Goal: Task Accomplishment & Management: Manage account settings

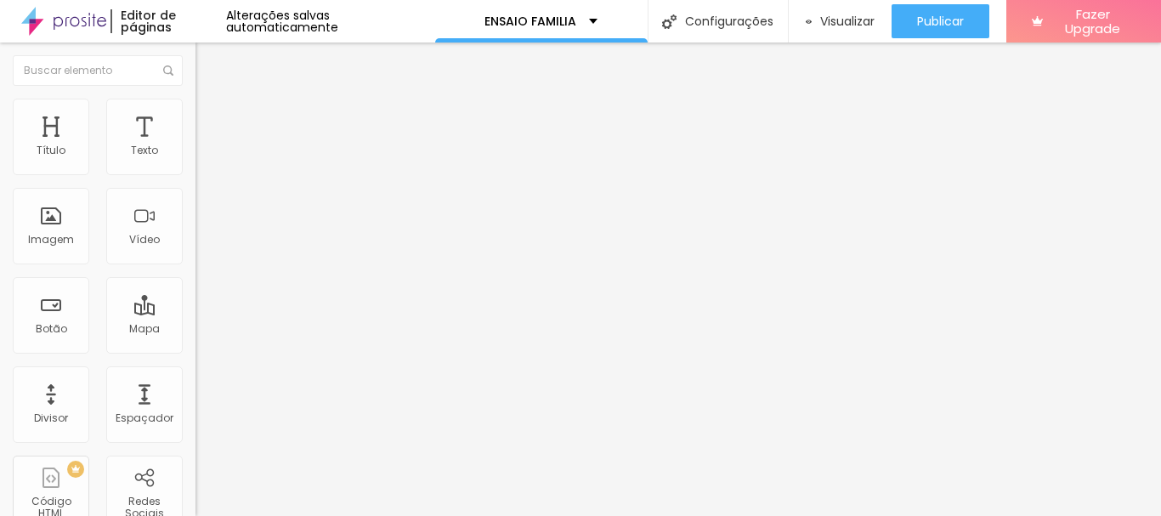
click at [196, 146] on span "Trocar imagem" at bounding box center [242, 139] width 93 height 14
click at [211, 114] on span "Estilo" at bounding box center [224, 110] width 26 height 14
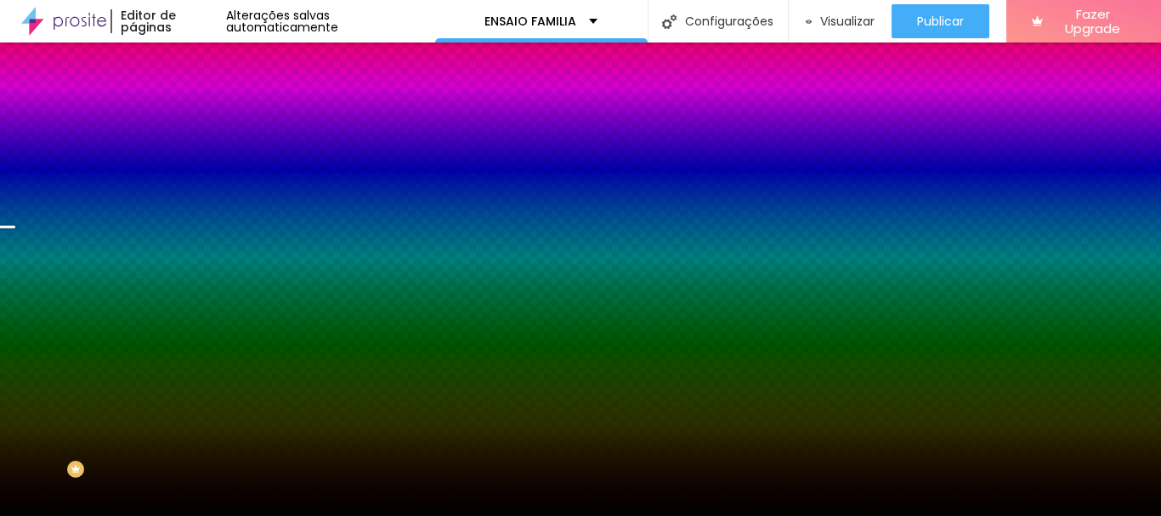
click at [196, 156] on span "Trocar imagem" at bounding box center [242, 149] width 93 height 14
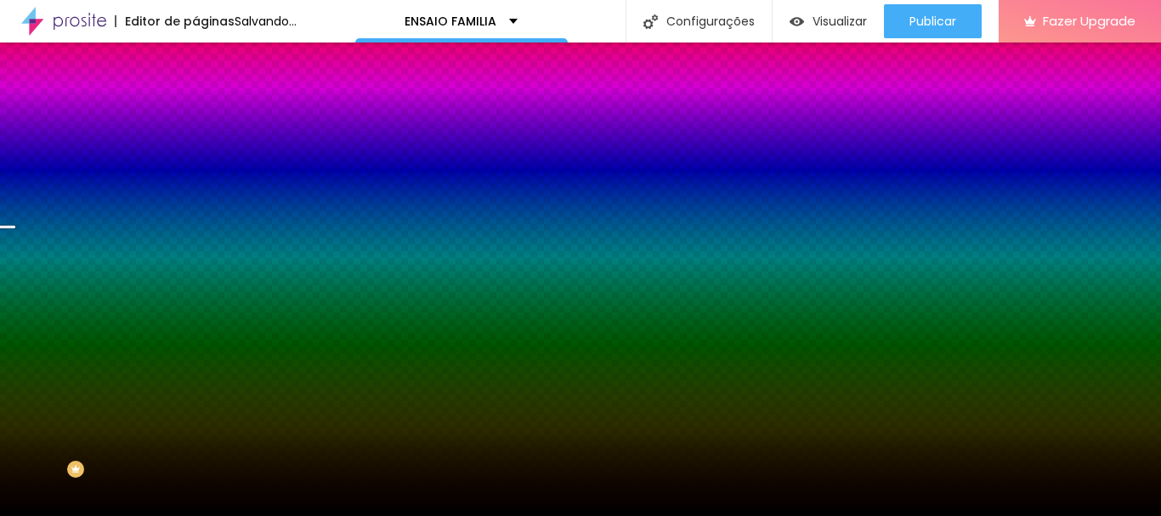
click at [196, 156] on span "Trocar imagem" at bounding box center [242, 149] width 93 height 14
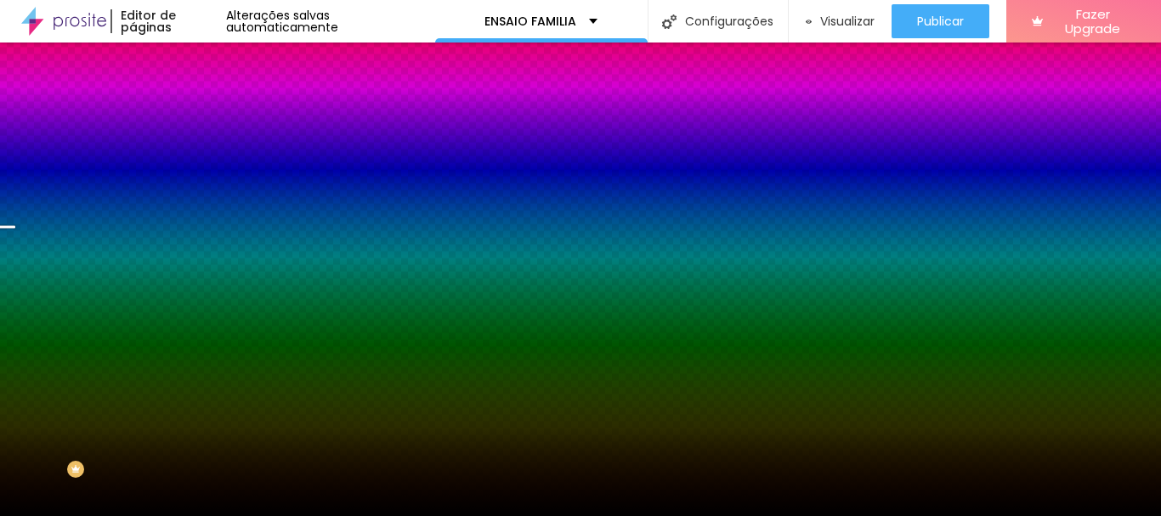
click at [196, 201] on div "Efeito da Imagem Parallax Nenhum Parallax" at bounding box center [294, 178] width 196 height 47
click at [196, 177] on span "Parallax" at bounding box center [217, 169] width 42 height 14
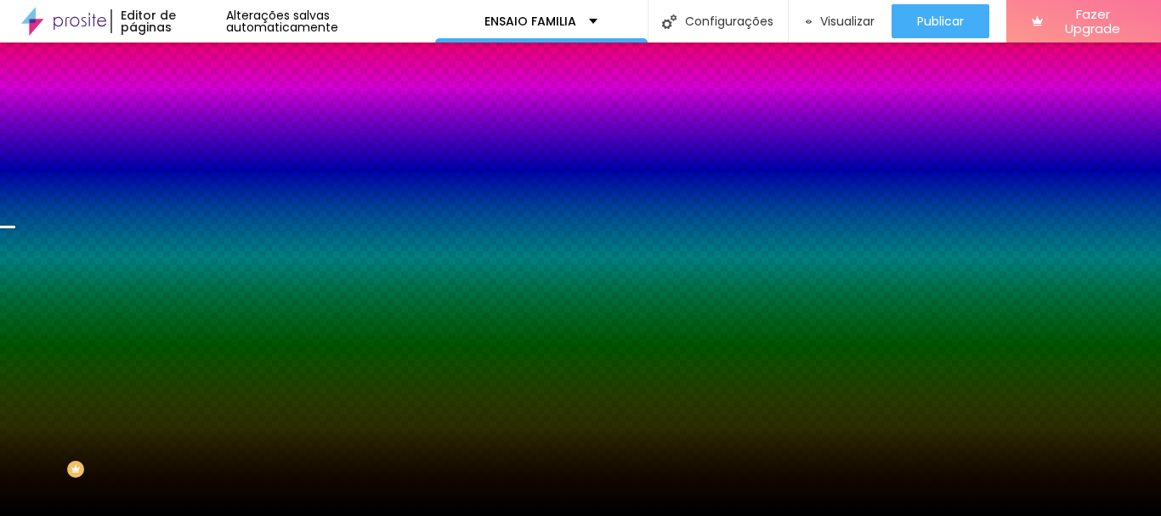
click at [196, 177] on span "Parallax" at bounding box center [217, 169] width 42 height 14
click at [196, 187] on span "Nenhum" at bounding box center [218, 180] width 44 height 14
click at [196, 156] on span "Trocar imagem" at bounding box center [242, 149] width 93 height 14
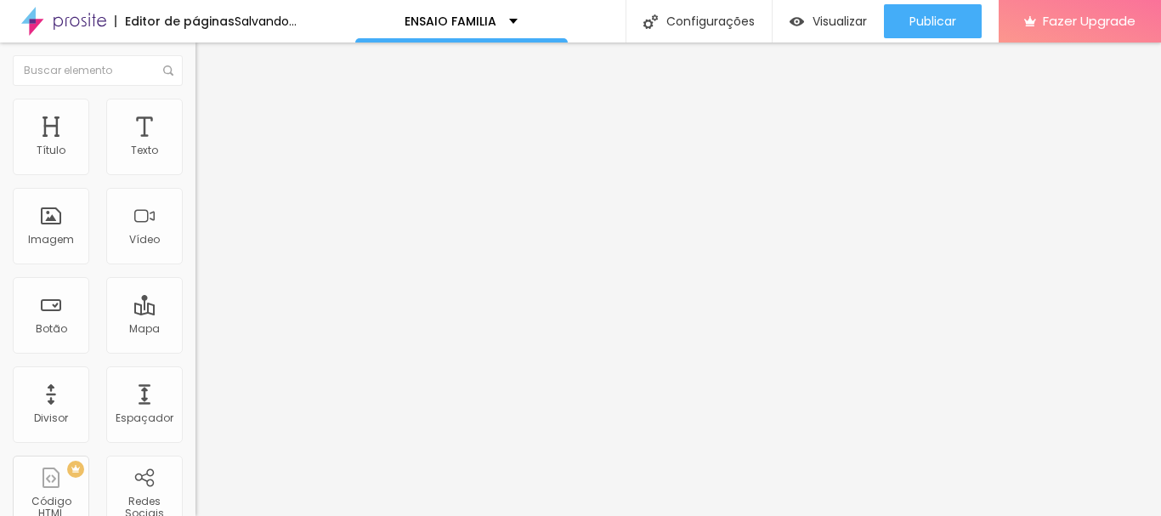
click at [196, 146] on span "Trocar imagem" at bounding box center [242, 139] width 93 height 14
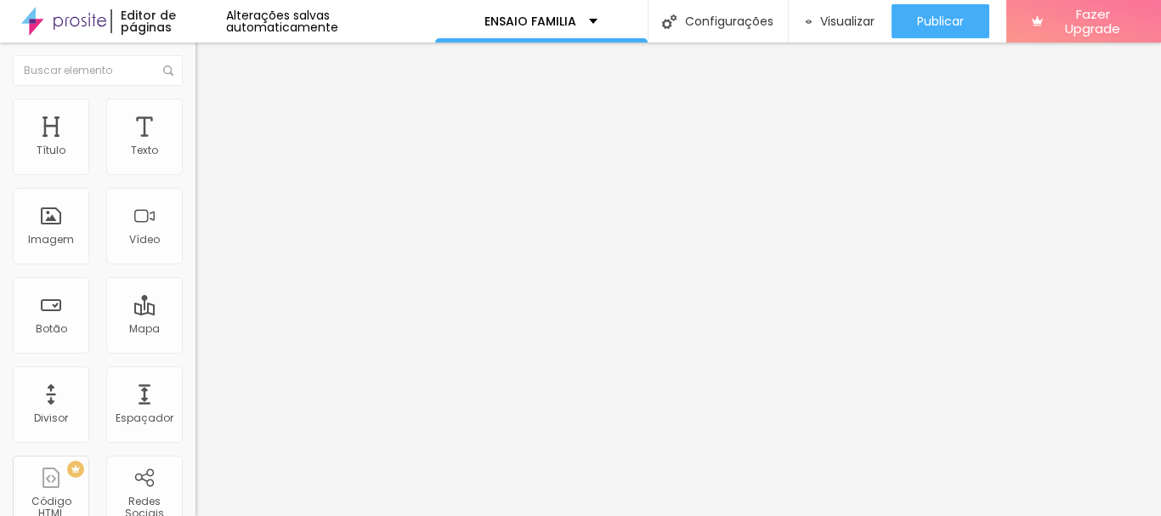
click at [196, 146] on span "Trocar imagem" at bounding box center [242, 139] width 93 height 14
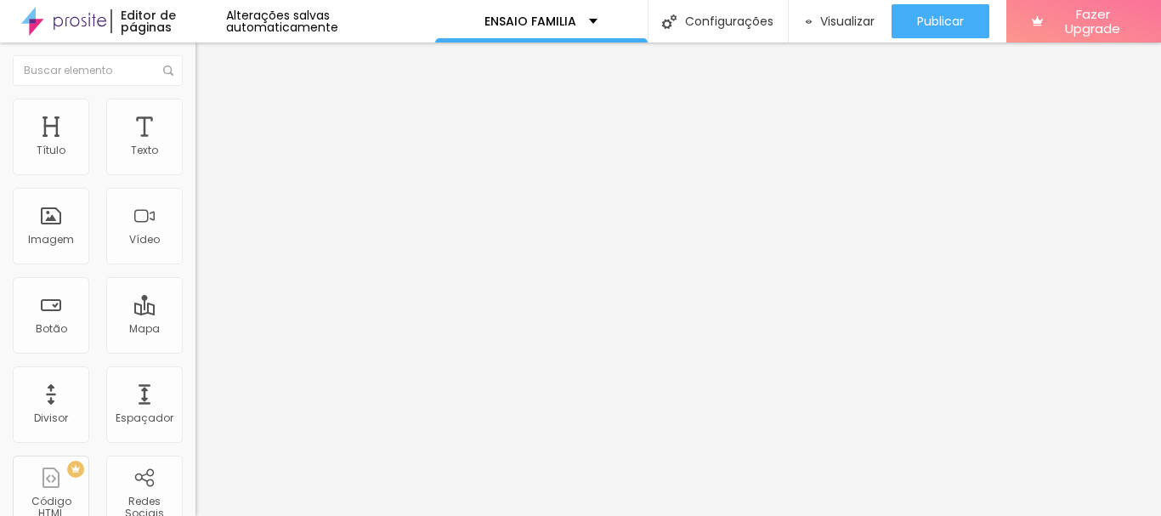
click at [196, 146] on span "Trocar imagem" at bounding box center [242, 139] width 93 height 14
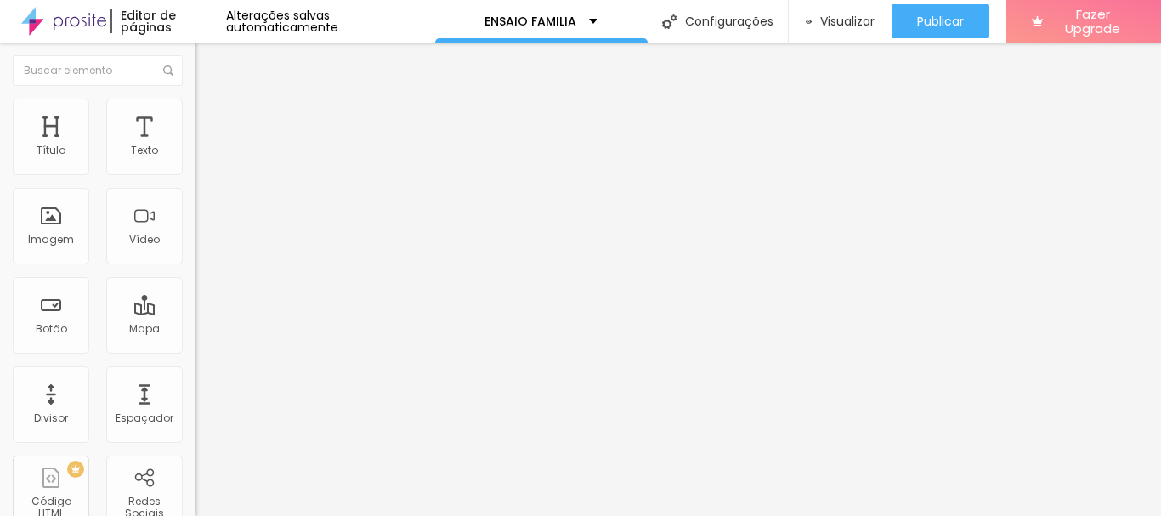
click at [196, 146] on span "Trocar imagem" at bounding box center [242, 139] width 93 height 14
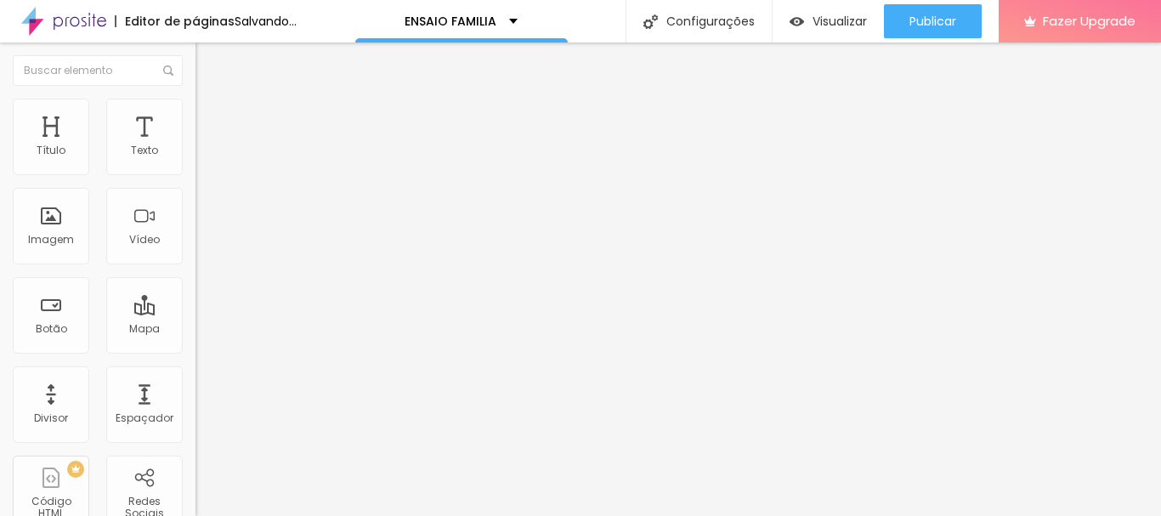
click at [196, 146] on span "Trocar imagem" at bounding box center [242, 139] width 93 height 14
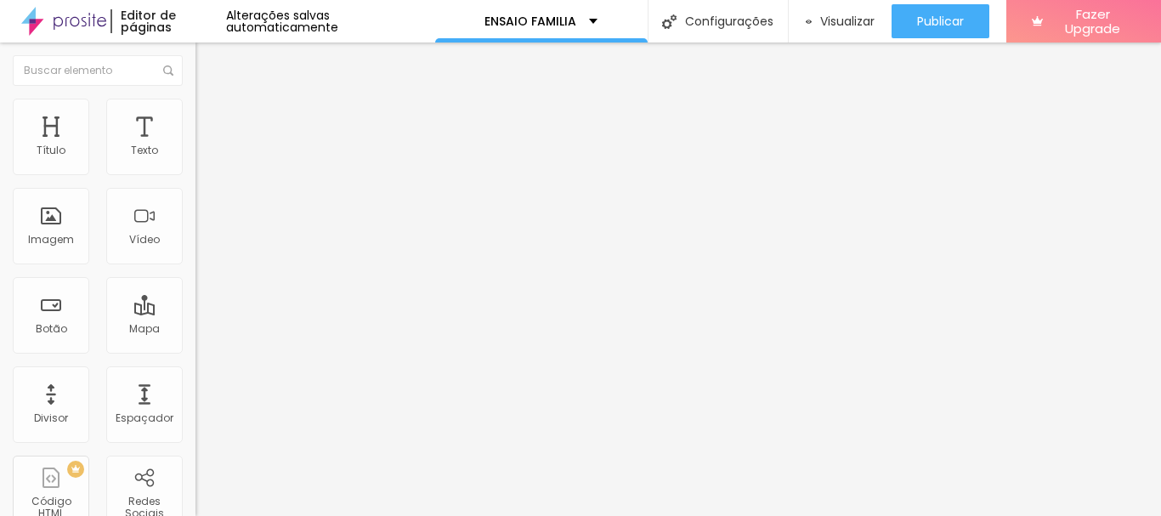
click at [343, 515] on div at bounding box center [580, 526] width 1161 height 0
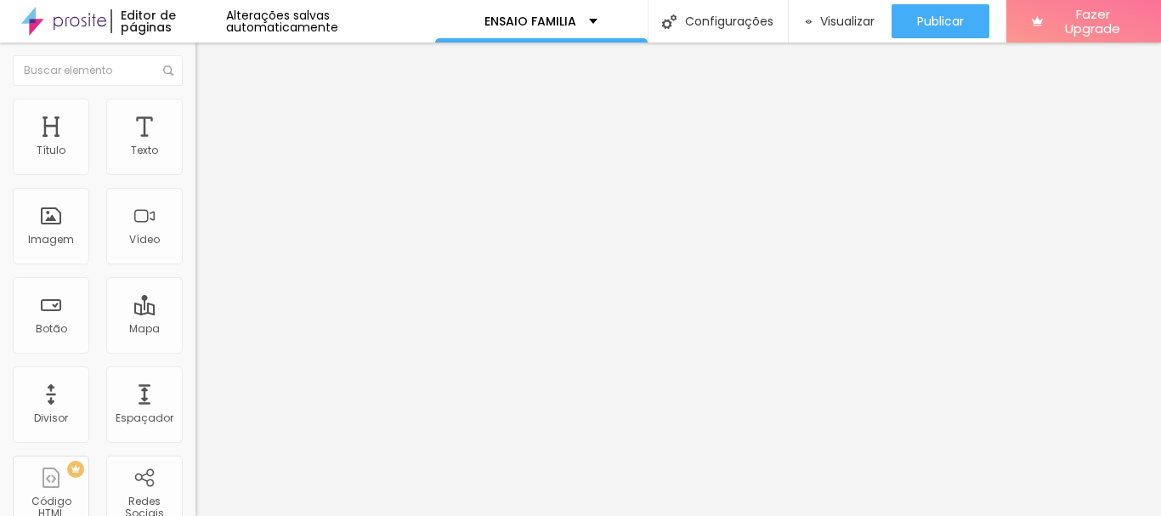
click at [196, 146] on span "Trocar imagem" at bounding box center [242, 139] width 93 height 14
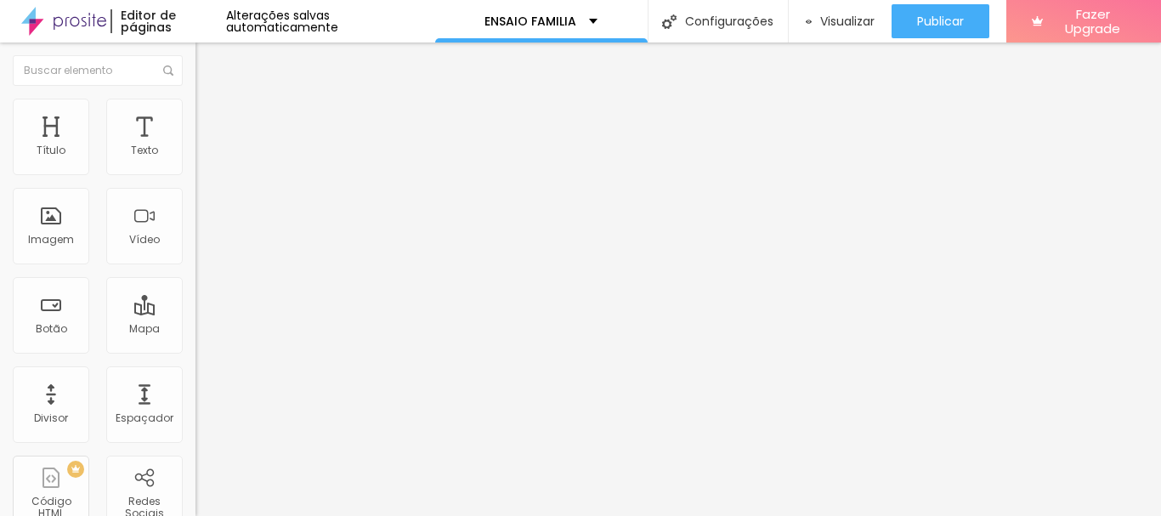
click at [196, 266] on span "Original" at bounding box center [216, 259] width 41 height 14
click at [196, 276] on span "Cinema" at bounding box center [217, 269] width 43 height 14
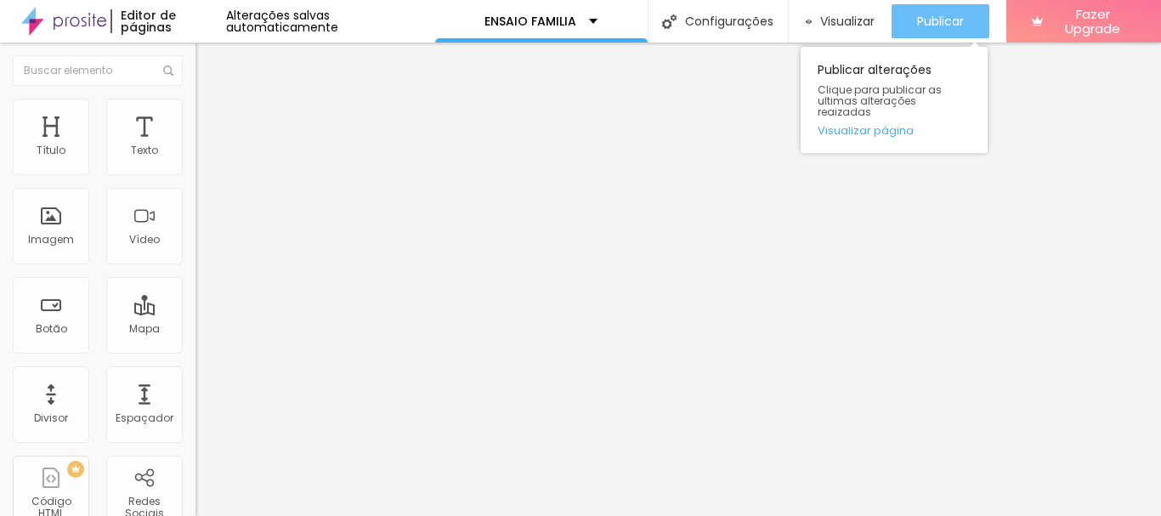
click at [936, 31] on div "Publicar" at bounding box center [940, 21] width 47 height 34
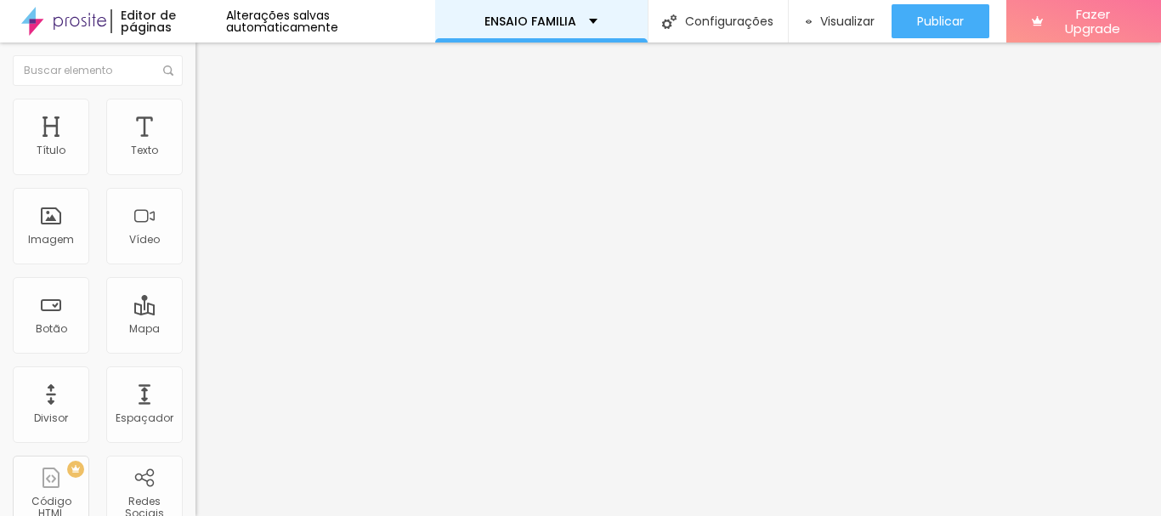
click at [464, 12] on div "ENSAIO FAMILIA" at bounding box center [541, 21] width 213 height 43
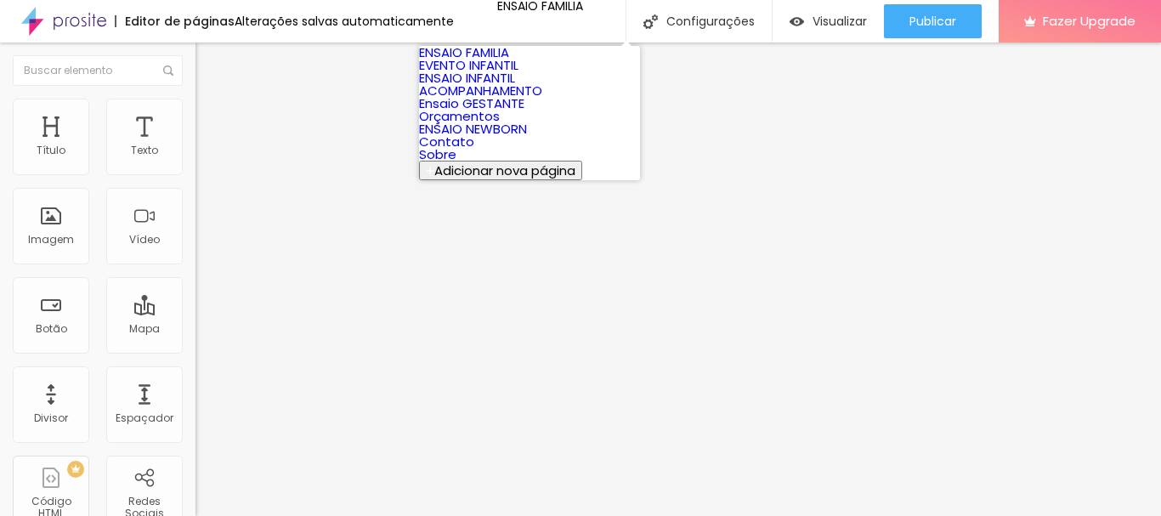
click at [500, 125] on link "Orçamentos" at bounding box center [459, 116] width 81 height 18
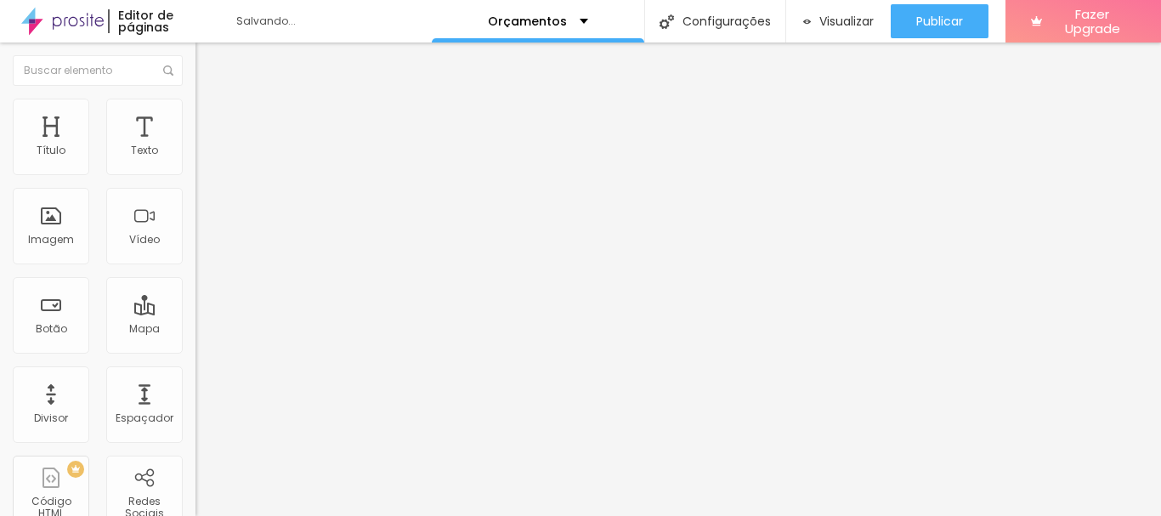
click at [196, 146] on span "Trocar imagem" at bounding box center [242, 139] width 93 height 14
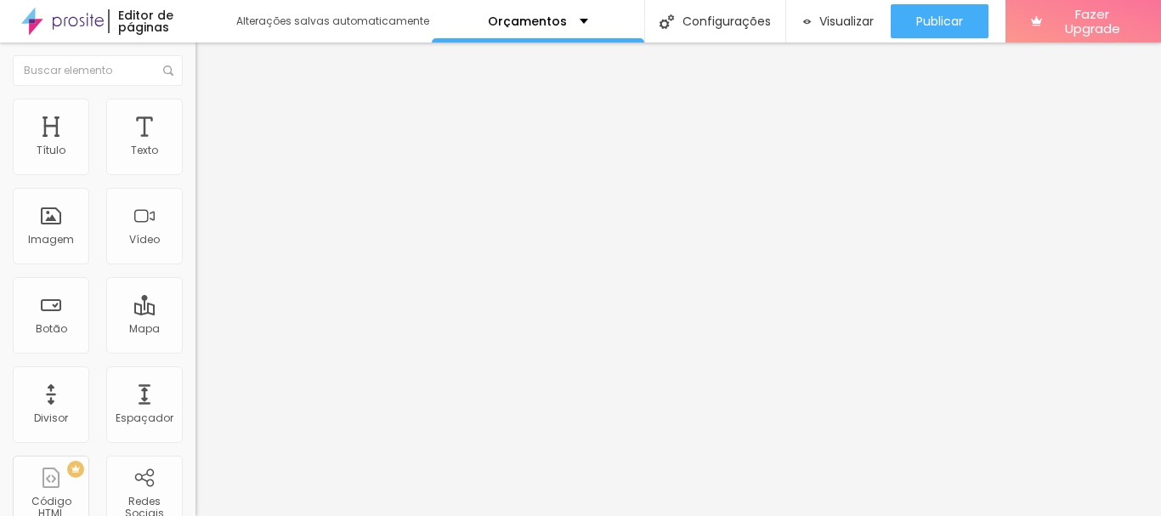
click at [196, 146] on span "Trocar imagem" at bounding box center [242, 139] width 93 height 14
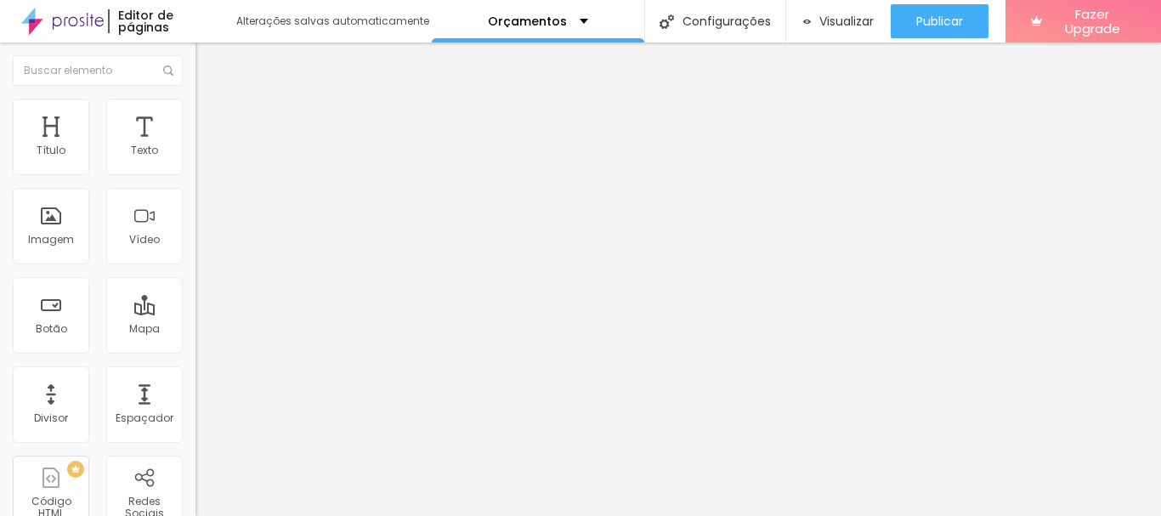
click at [196, 146] on span "Trocar imagem" at bounding box center [242, 139] width 93 height 14
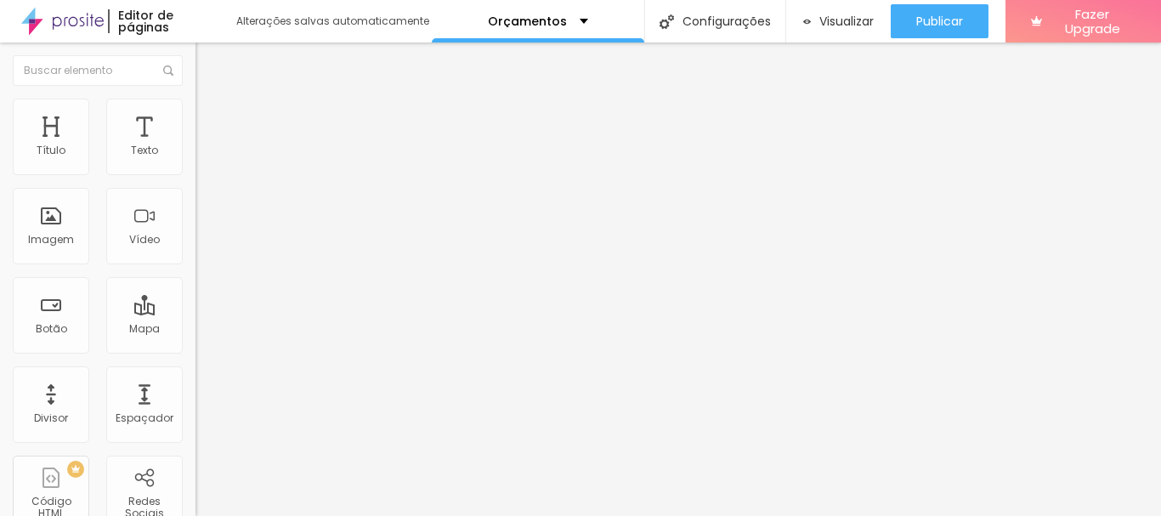
scroll to position [198, 0]
click at [343, 515] on div at bounding box center [580, 526] width 1161 height 0
click at [196, 146] on span "Trocar imagem" at bounding box center [242, 139] width 93 height 14
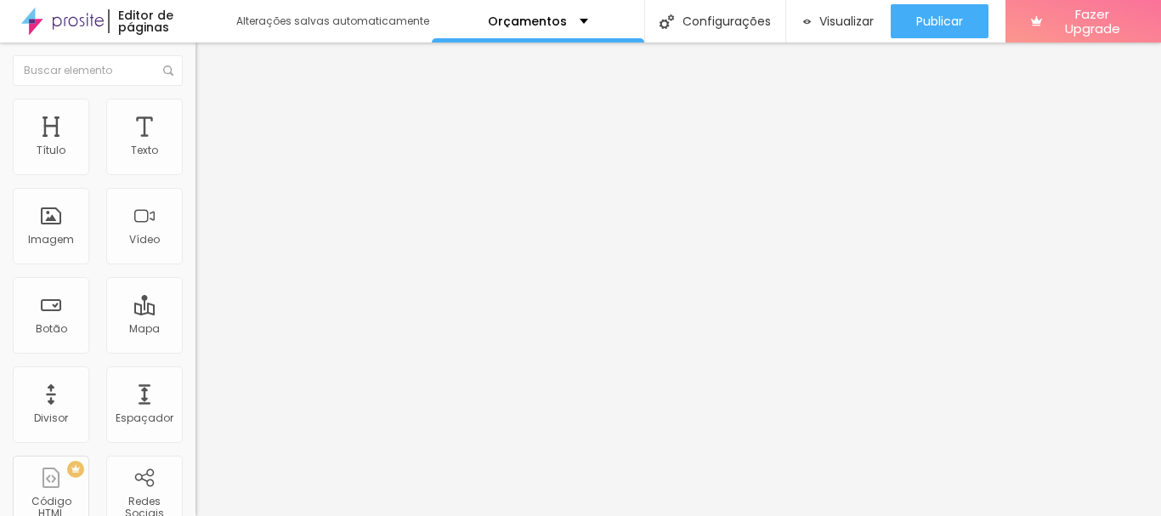
scroll to position [146, 0]
click at [196, 266] on span "4:3 Padrão" at bounding box center [224, 259] width 56 height 14
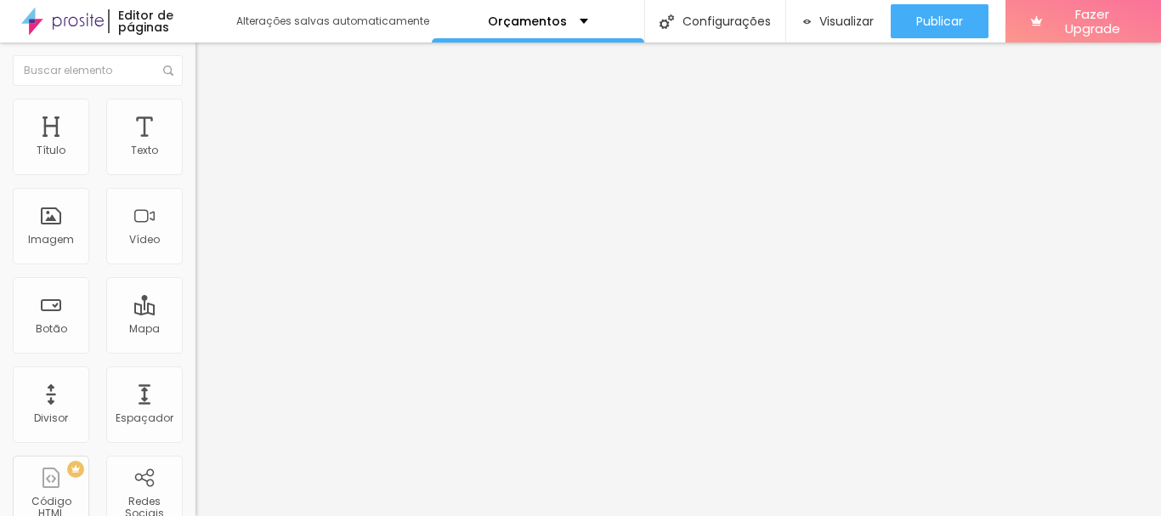
scroll to position [10, 0]
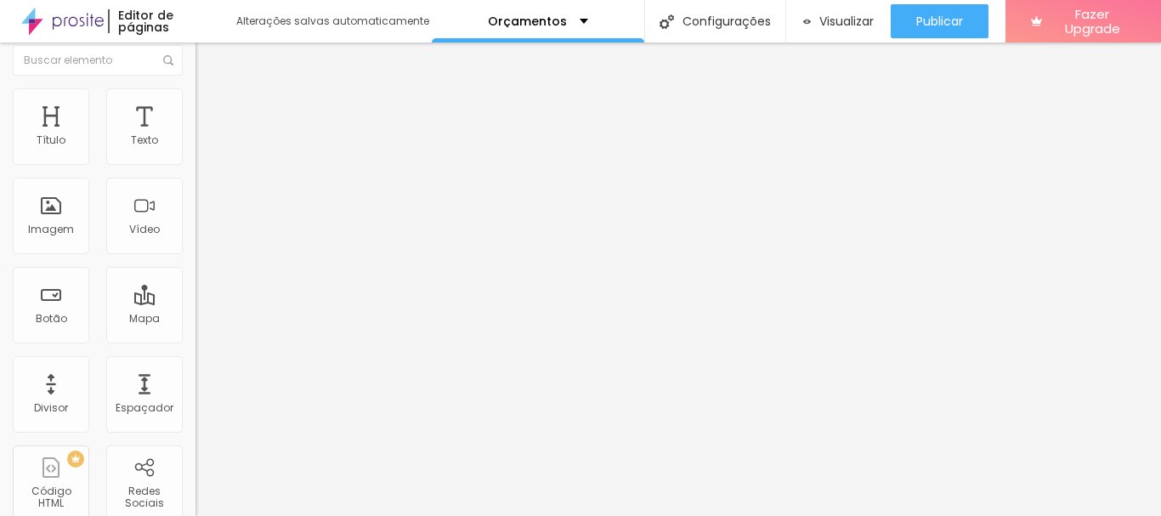
click at [196, 93] on ul "Conteúdo Estilo Avançado" at bounding box center [294, 96] width 196 height 51
click at [196, 88] on img at bounding box center [203, 95] width 15 height 15
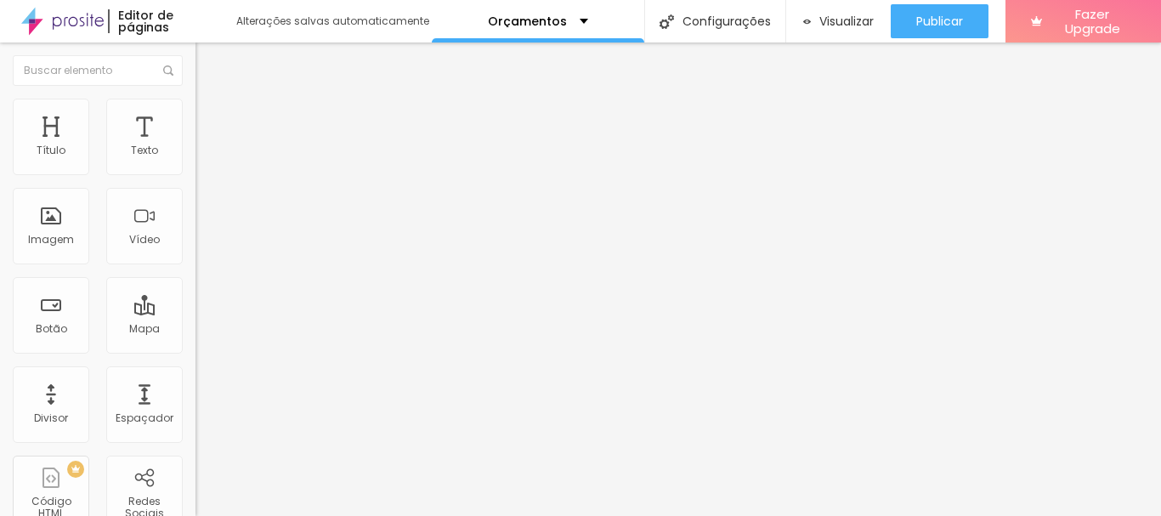
click at [196, 116] on img at bounding box center [203, 123] width 15 height 15
click at [211, 100] on span "Conteúdo" at bounding box center [237, 93] width 53 height 14
click at [196, 146] on span "Trocar imagem" at bounding box center [242, 139] width 93 height 14
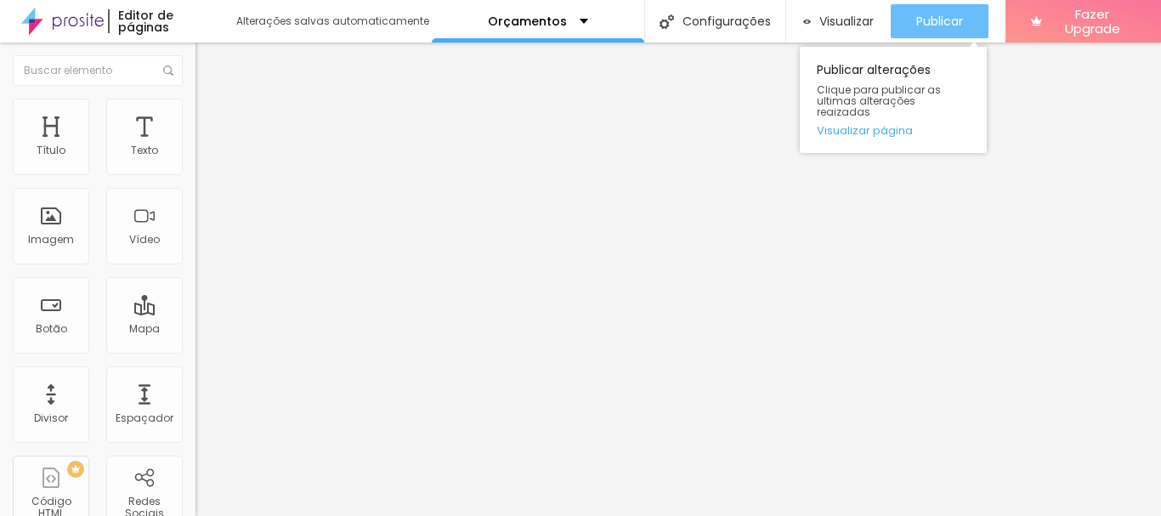
click at [943, 12] on div "Publicar" at bounding box center [939, 21] width 47 height 34
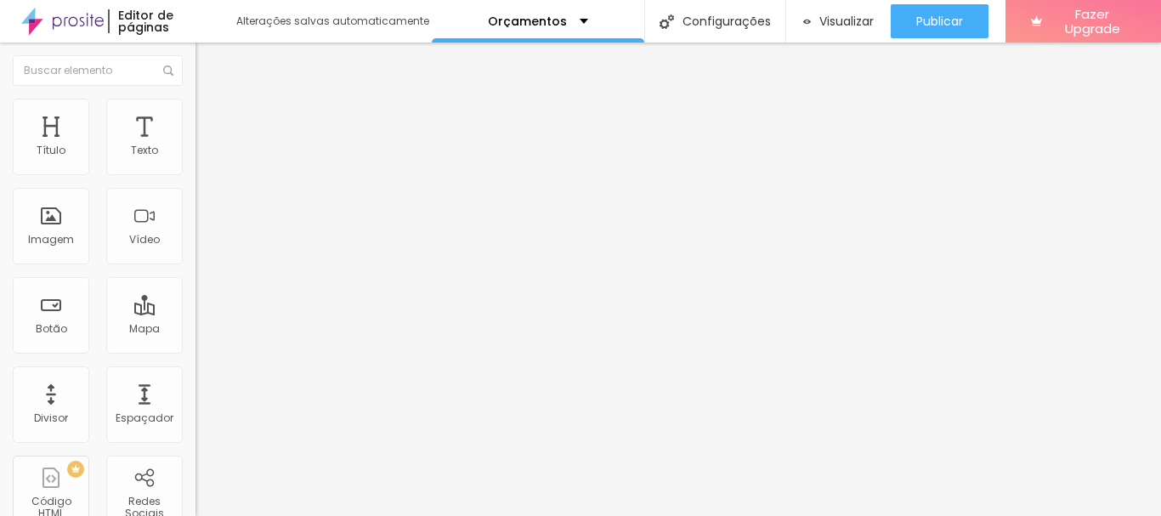
click at [196, 145] on div "Trocar imagem" at bounding box center [294, 139] width 196 height 12
click at [196, 146] on span "Trocar imagem" at bounding box center [242, 139] width 93 height 14
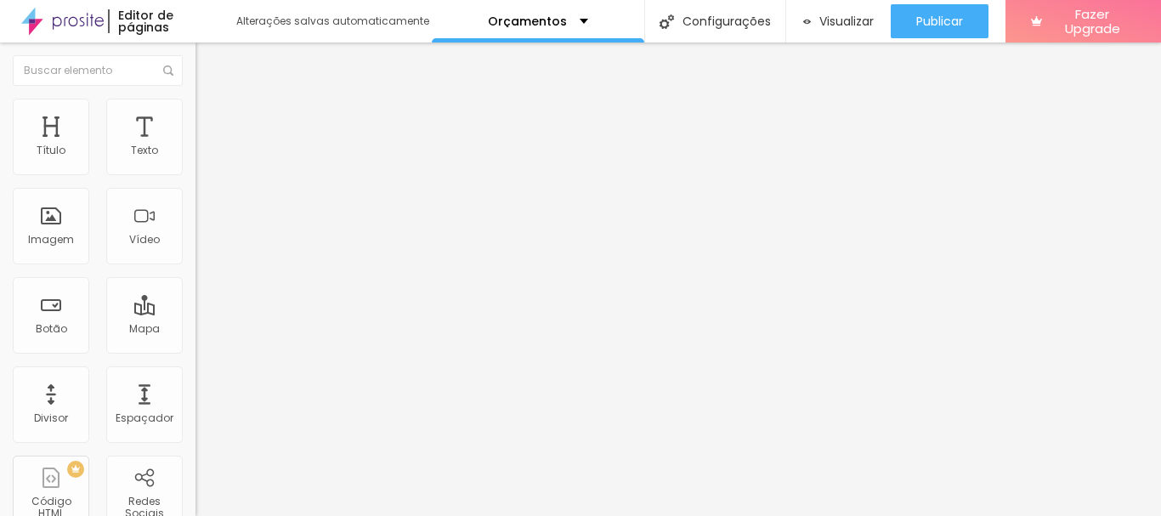
scroll to position [179, 0]
click at [196, 266] on span "4:3 Padrão" at bounding box center [224, 259] width 56 height 14
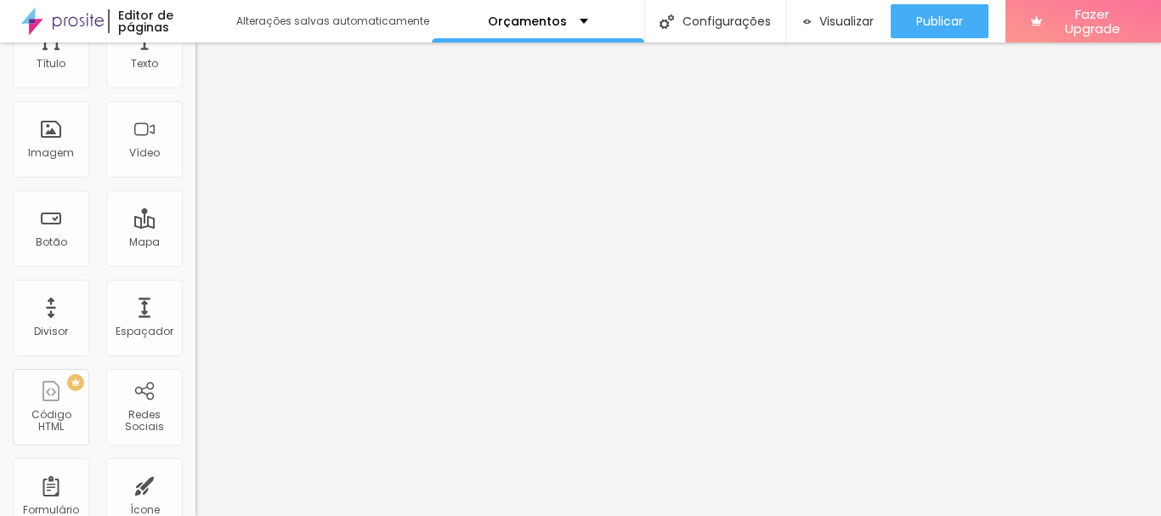
scroll to position [111, 0]
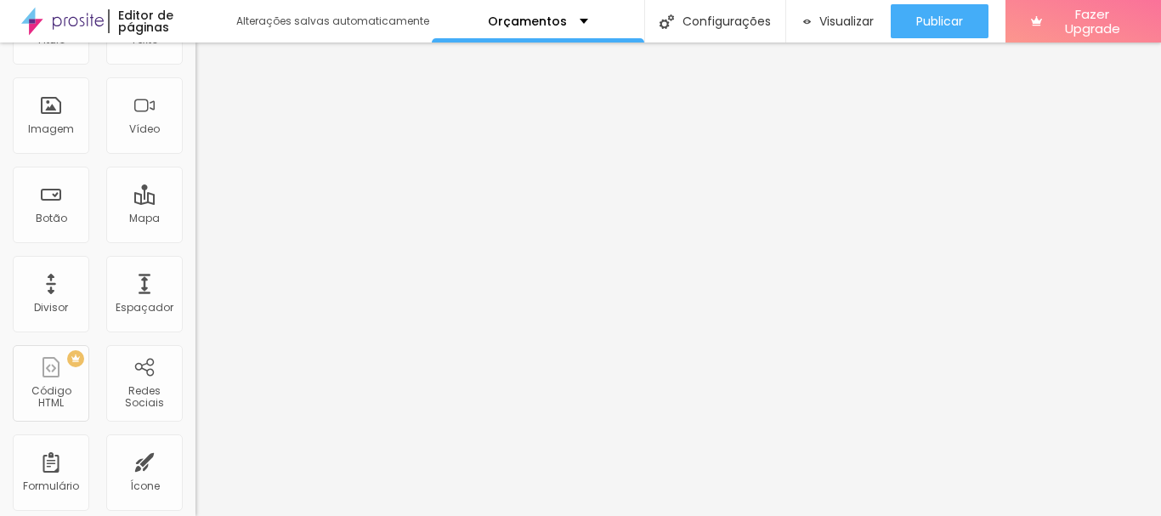
click at [196, 192] on span "Quadrado" at bounding box center [223, 185] width 55 height 14
click at [196, 176] on span "Padrão" at bounding box center [215, 169] width 38 height 14
click at [196, 180] on div "Padrão 4:3" at bounding box center [294, 172] width 196 height 16
click at [196, 164] on div "Cinema 16:9" at bounding box center [294, 159] width 196 height 10
click at [196, 180] on div "Padrão 4:3" at bounding box center [294, 175] width 196 height 10
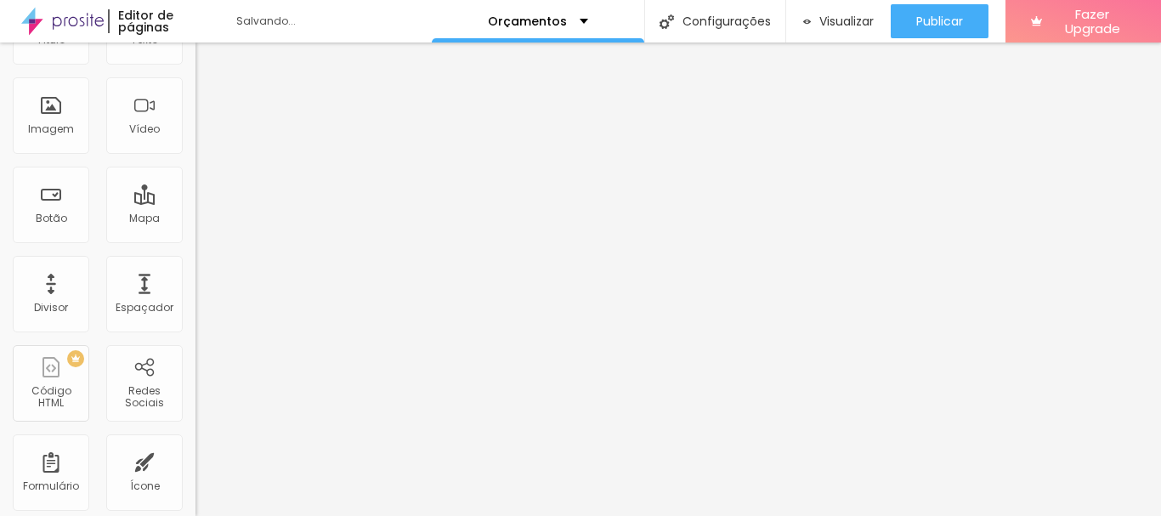
click at [196, 201] on div "Original" at bounding box center [294, 195] width 196 height 10
click at [196, 174] on div "Padrão 4:3" at bounding box center [294, 169] width 196 height 10
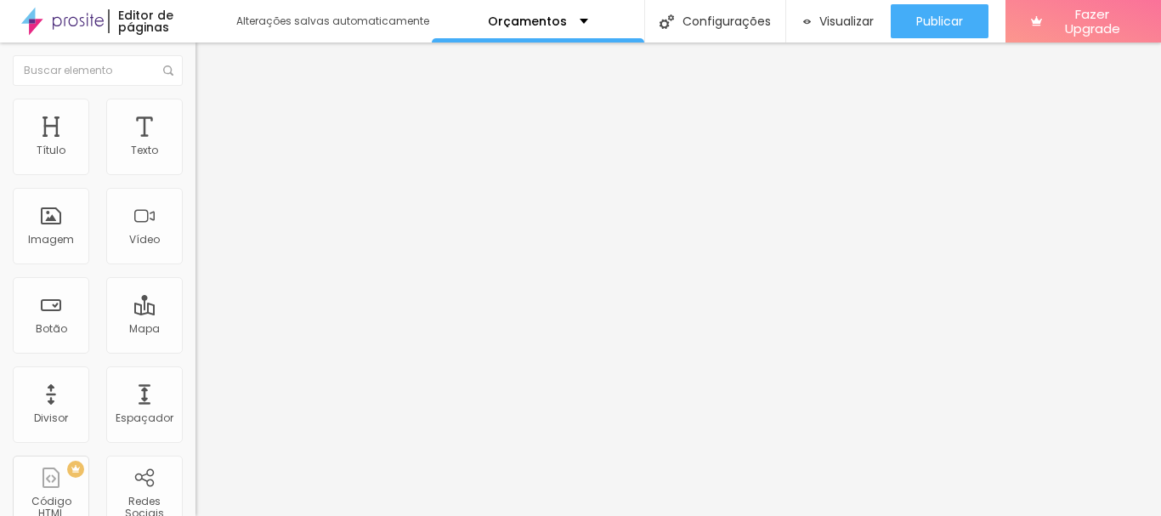
click at [196, 146] on span "Trocar imagem" at bounding box center [242, 139] width 93 height 14
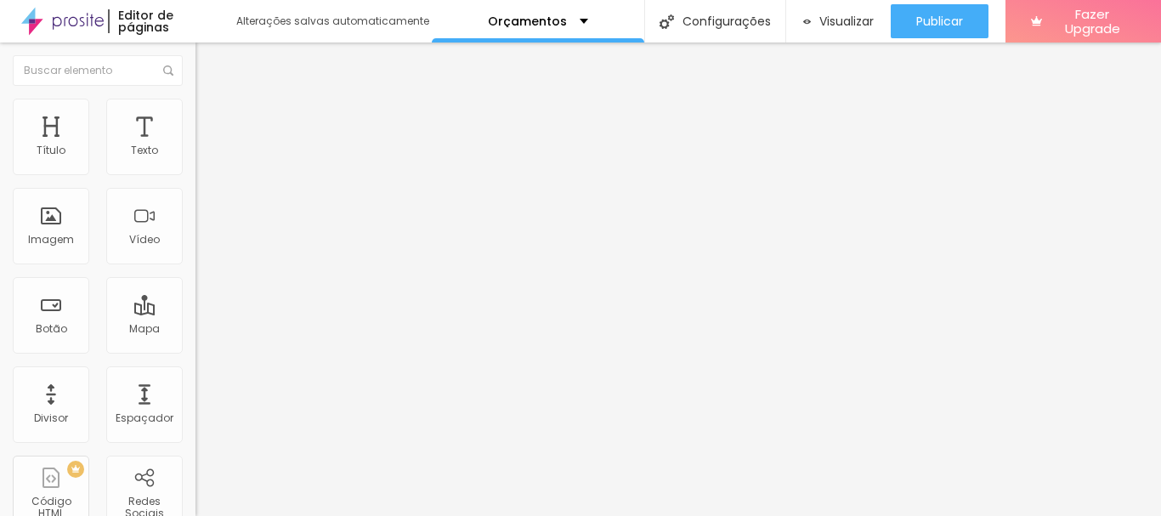
click at [196, 146] on span "Trocar imagem" at bounding box center [242, 139] width 93 height 14
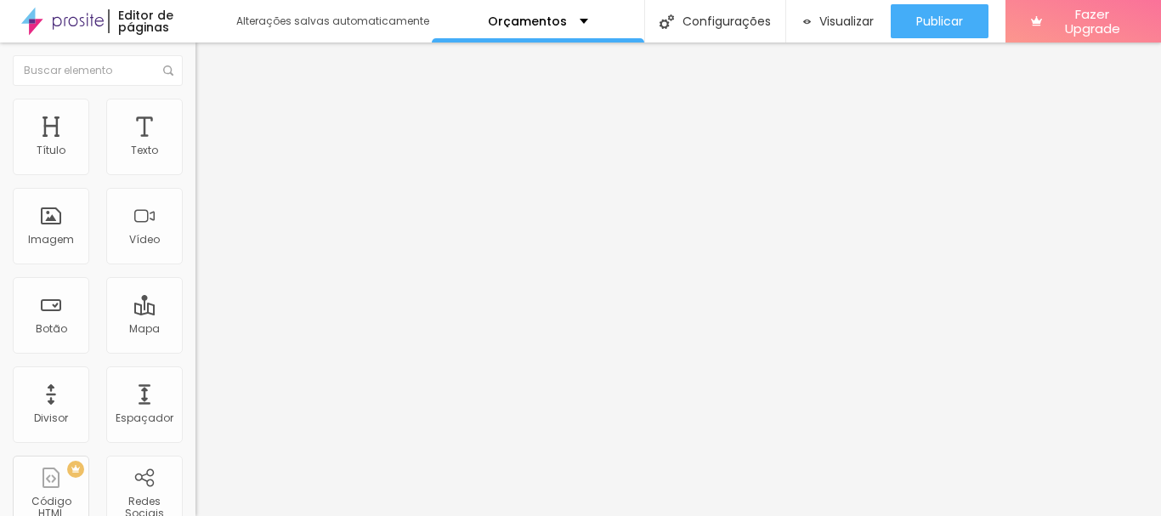
click at [350, 515] on div at bounding box center [580, 526] width 1161 height 0
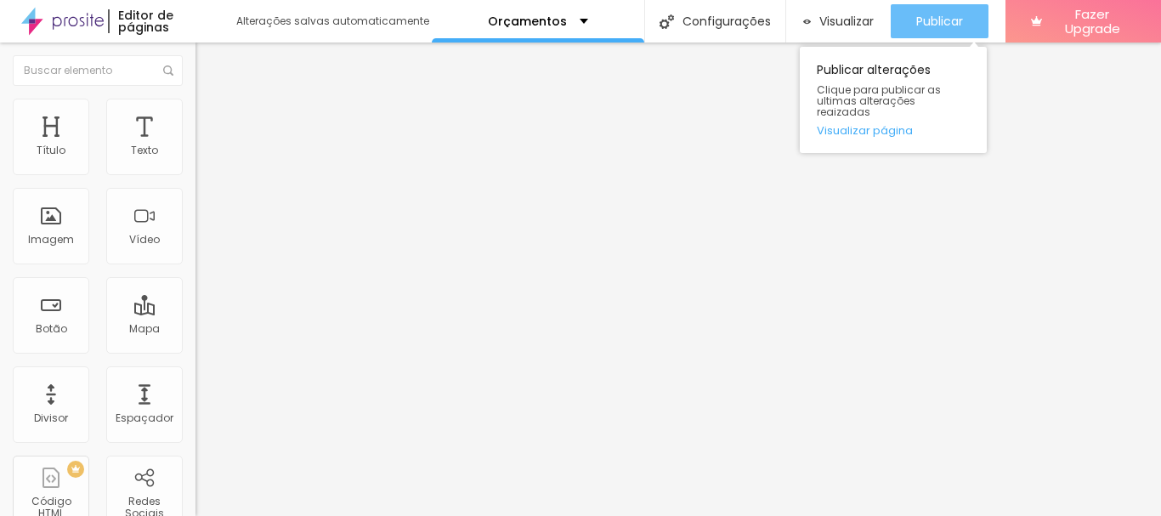
click at [939, 24] on span "Publicar" at bounding box center [939, 21] width 47 height 14
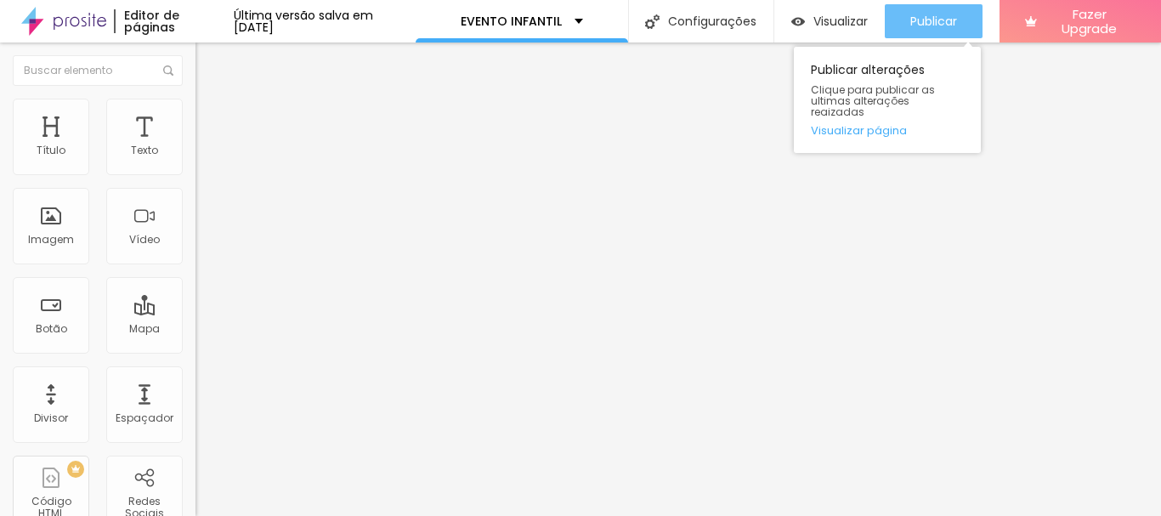
click at [951, 21] on span "Publicar" at bounding box center [933, 21] width 47 height 14
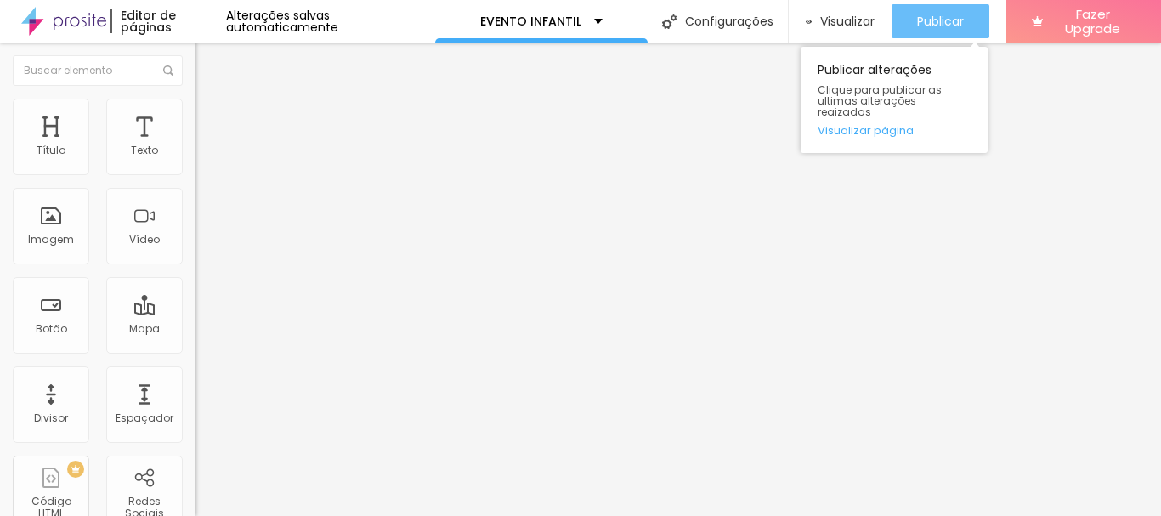
click at [941, 23] on span "Publicar" at bounding box center [940, 21] width 47 height 14
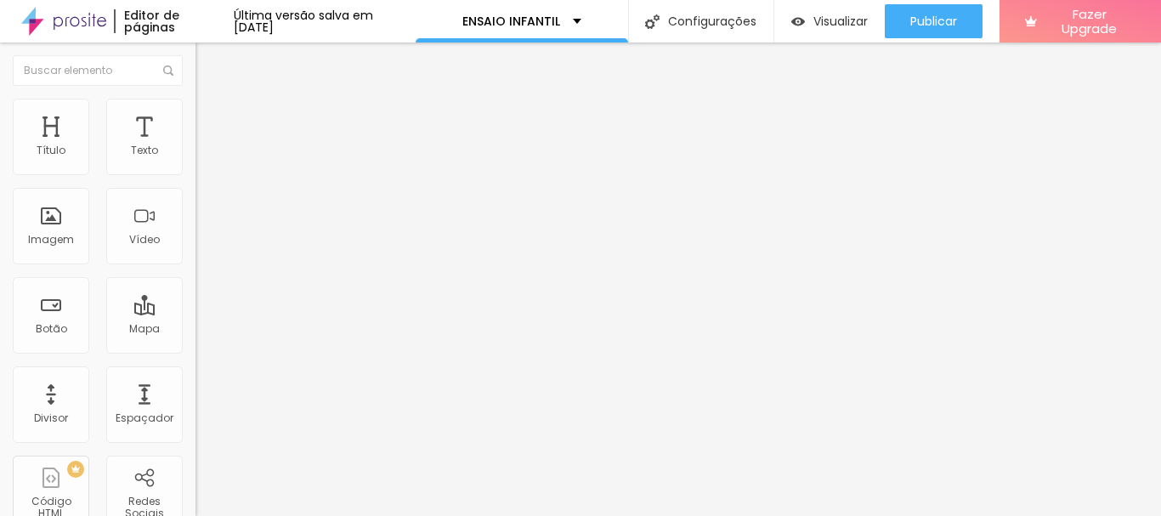
click at [196, 99] on li "Estilo" at bounding box center [294, 107] width 196 height 17
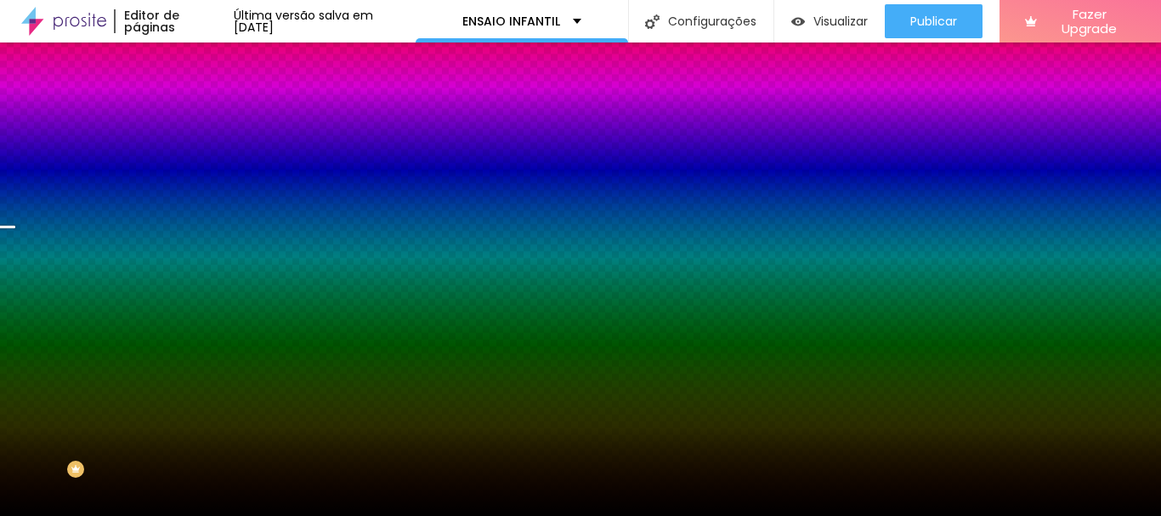
click at [196, 156] on span "Trocar imagem" at bounding box center [242, 149] width 93 height 14
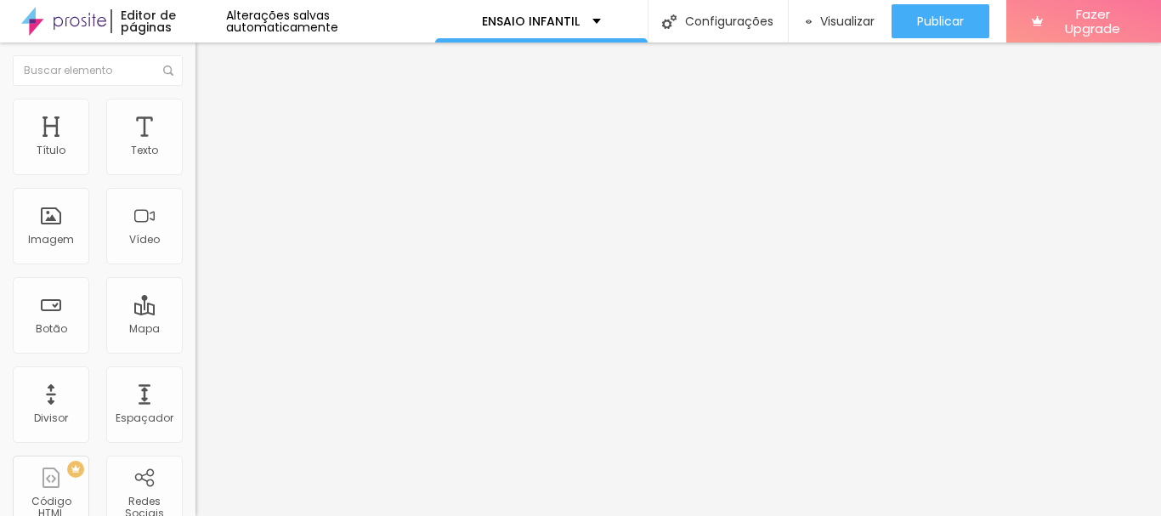
click at [196, 146] on span "Trocar imagem" at bounding box center [242, 139] width 93 height 14
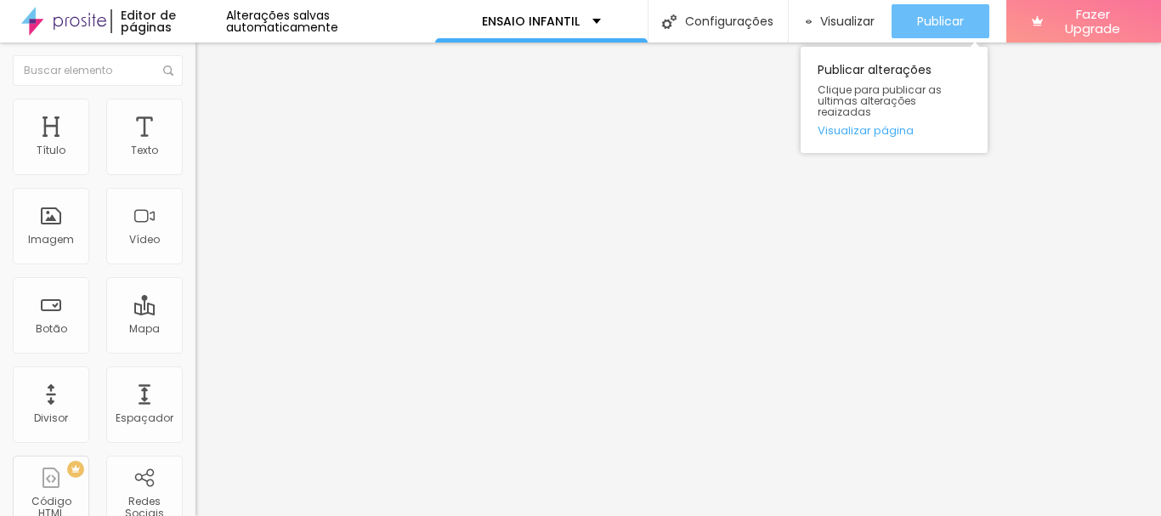
click at [917, 17] on span "Publicar" at bounding box center [940, 21] width 47 height 14
click at [910, 26] on button "Publicar" at bounding box center [941, 21] width 98 height 34
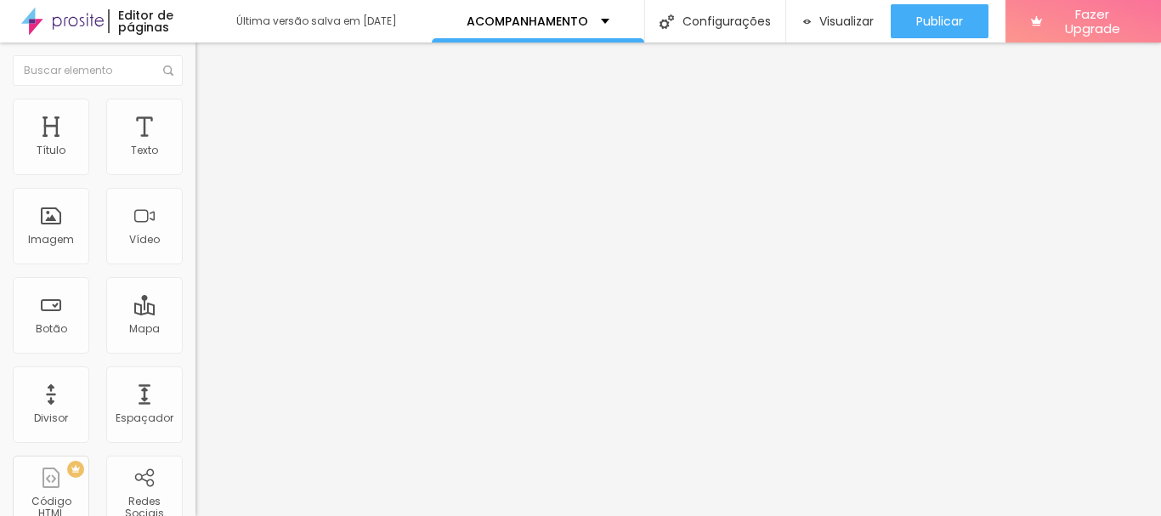
click at [196, 146] on span "Trocar imagem" at bounding box center [242, 139] width 93 height 14
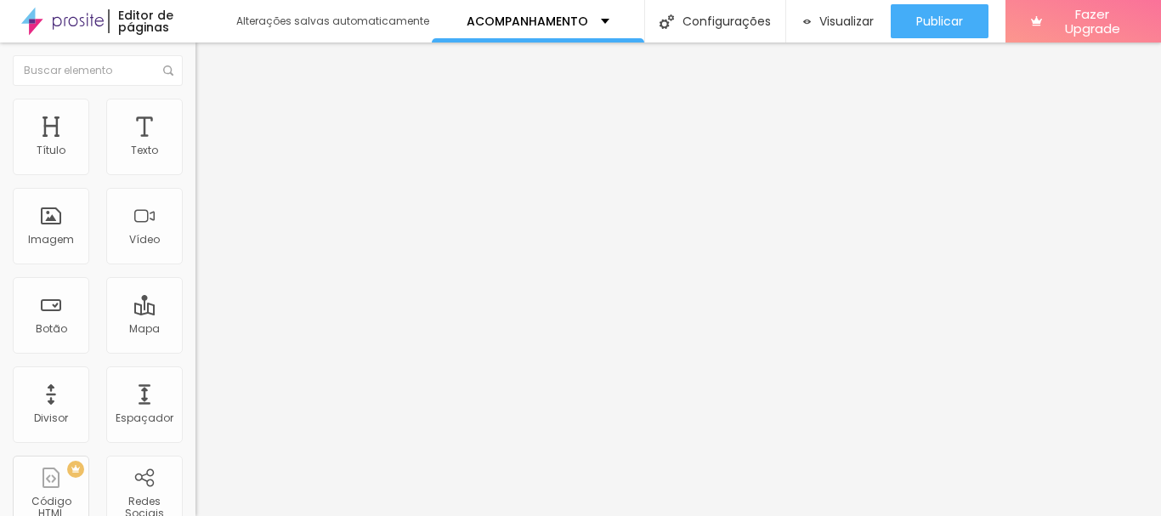
scroll to position [413, 0]
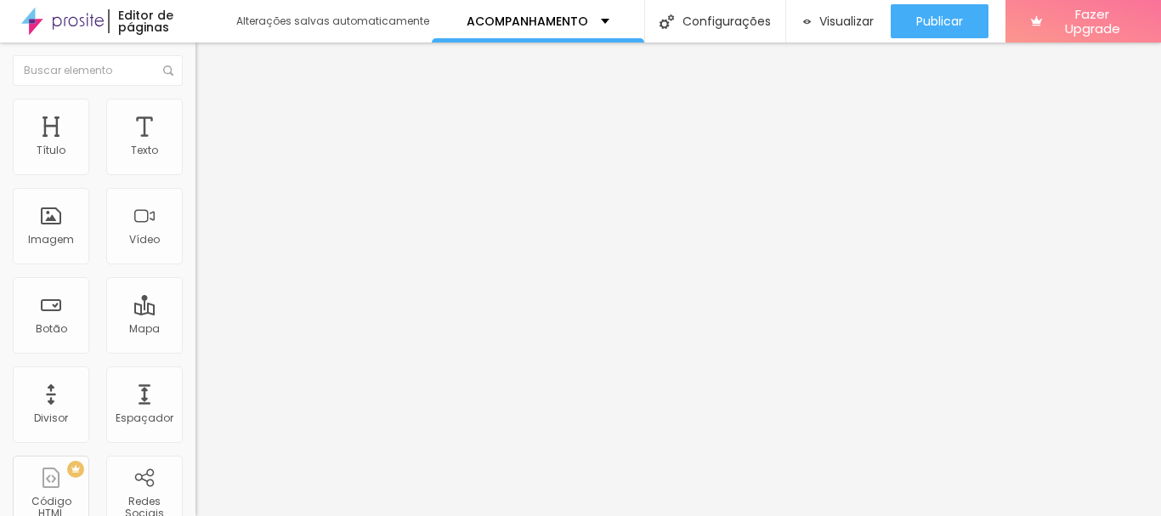
click at [196, 146] on span "Trocar imagem" at bounding box center [242, 139] width 93 height 14
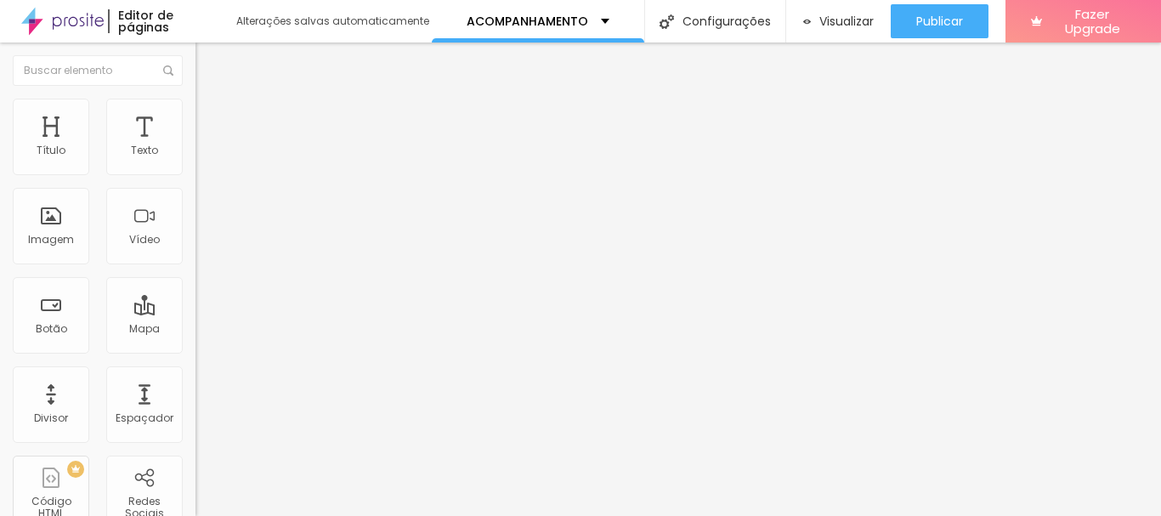
click at [196, 146] on span "Trocar imagem" at bounding box center [242, 139] width 93 height 14
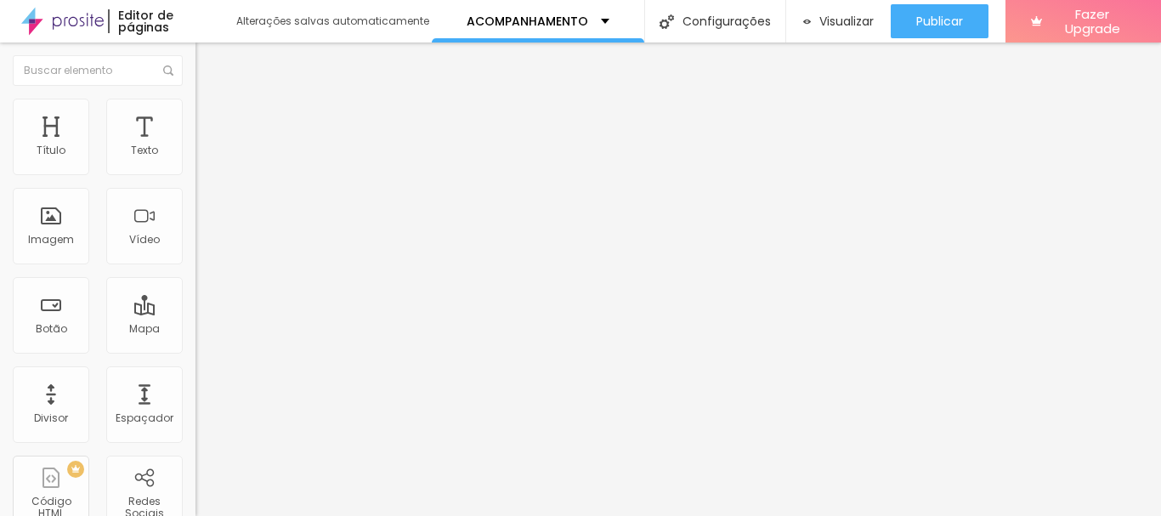
click at [196, 266] on span "1:1 Quadrado" at bounding box center [229, 259] width 67 height 14
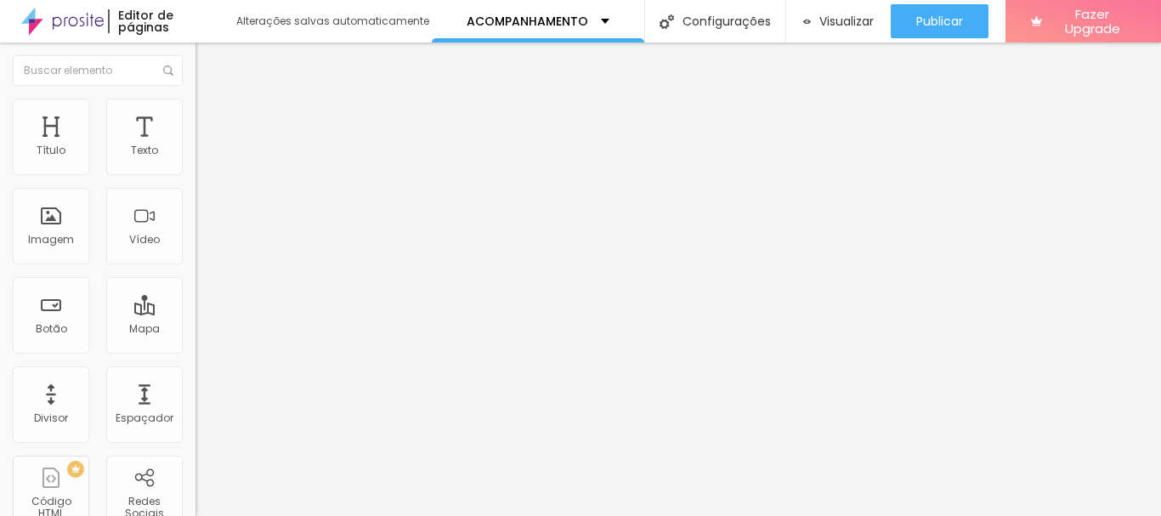
click at [196, 311] on div "Original" at bounding box center [294, 306] width 196 height 10
click at [196, 266] on span "4:3 Padrão" at bounding box center [224, 259] width 56 height 14
click at [196, 303] on span "Quadrado" at bounding box center [223, 295] width 55 height 14
click at [196, 266] on span "1:1 Quadrado" at bounding box center [229, 259] width 67 height 14
click at [196, 313] on span "Original" at bounding box center [216, 305] width 41 height 14
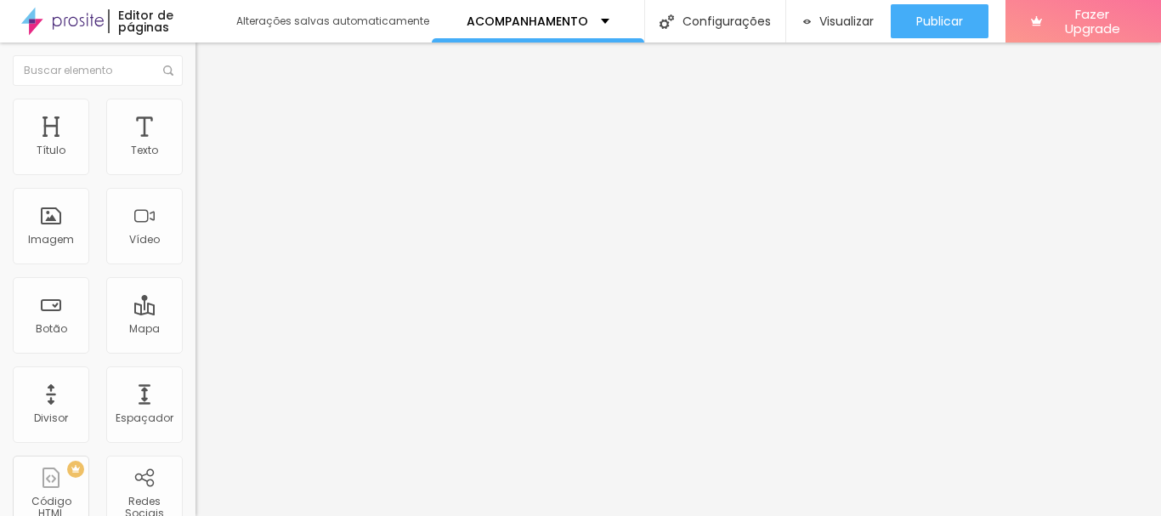
click at [196, 111] on li "Estilo" at bounding box center [294, 107] width 196 height 17
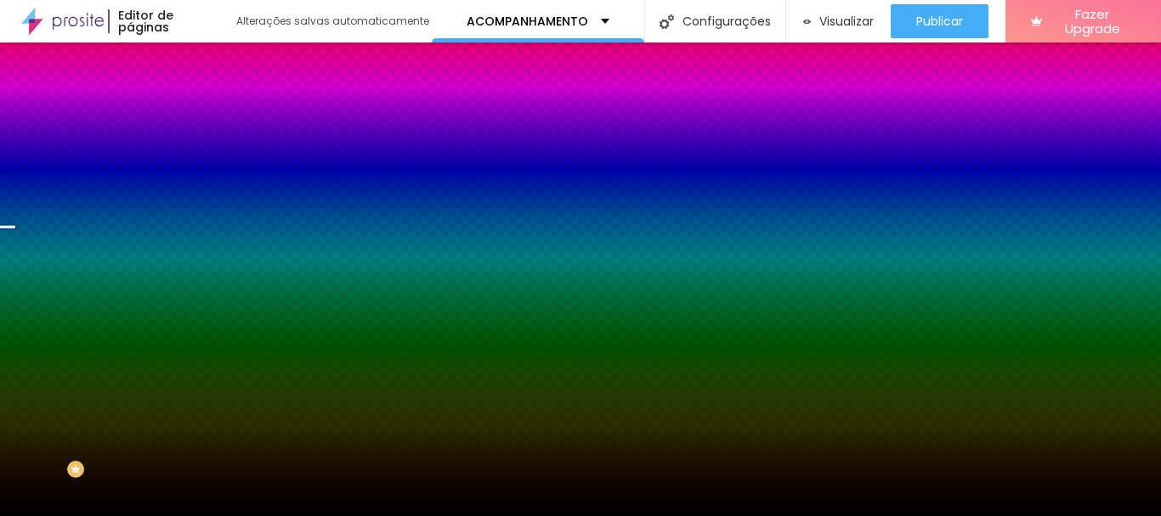
click at [196, 156] on span "Trocar imagem" at bounding box center [242, 149] width 93 height 14
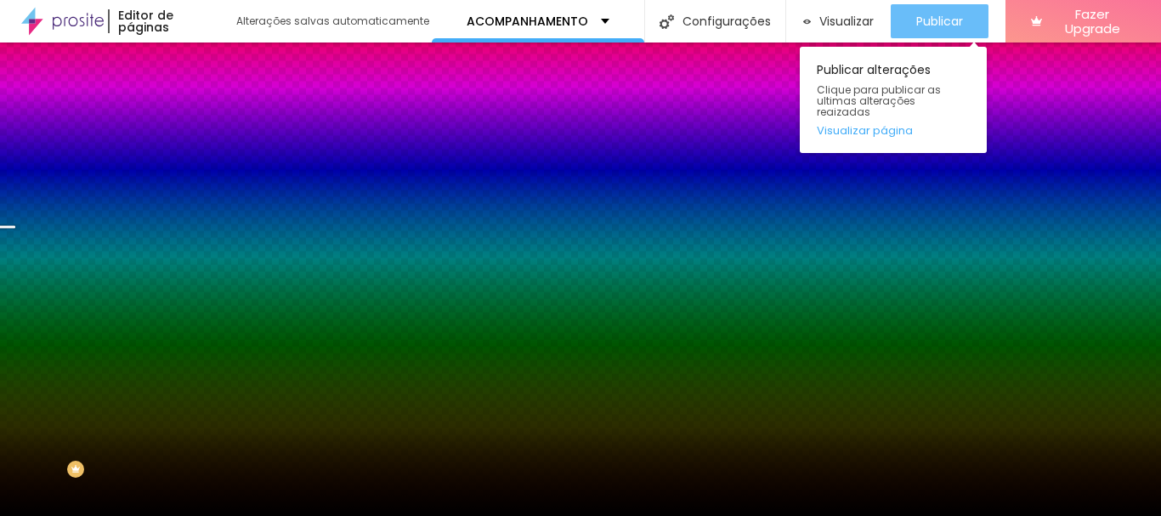
click at [955, 28] on span "Publicar" at bounding box center [939, 21] width 47 height 14
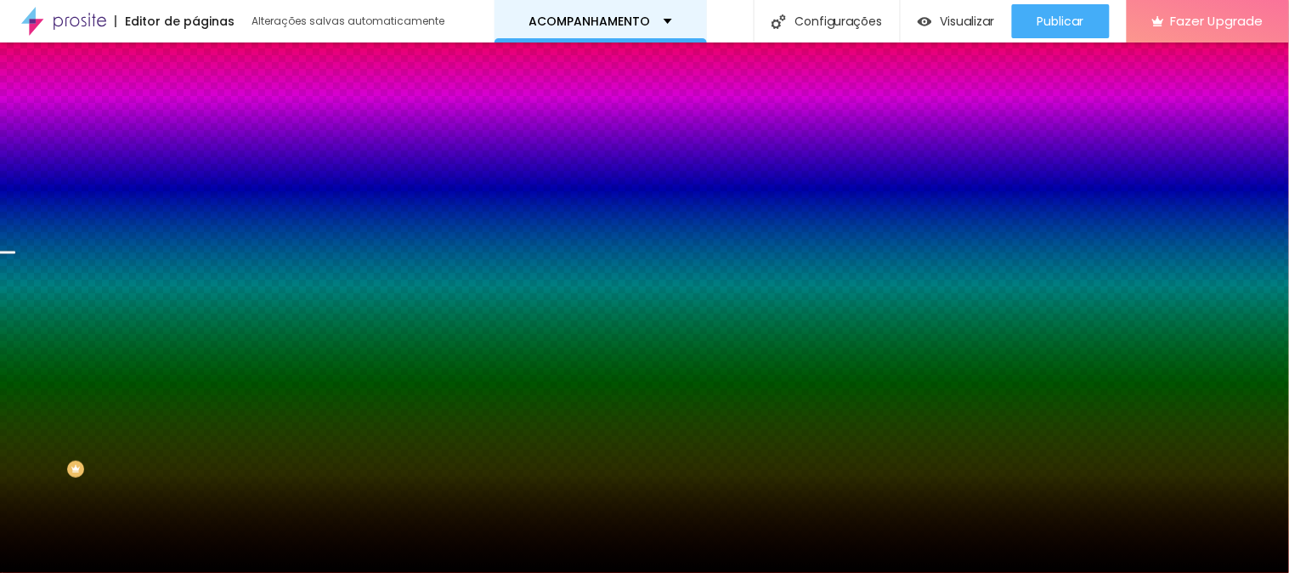
click at [664, 24] on div "ACOMPANHAMENTO" at bounding box center [601, 21] width 143 height 12
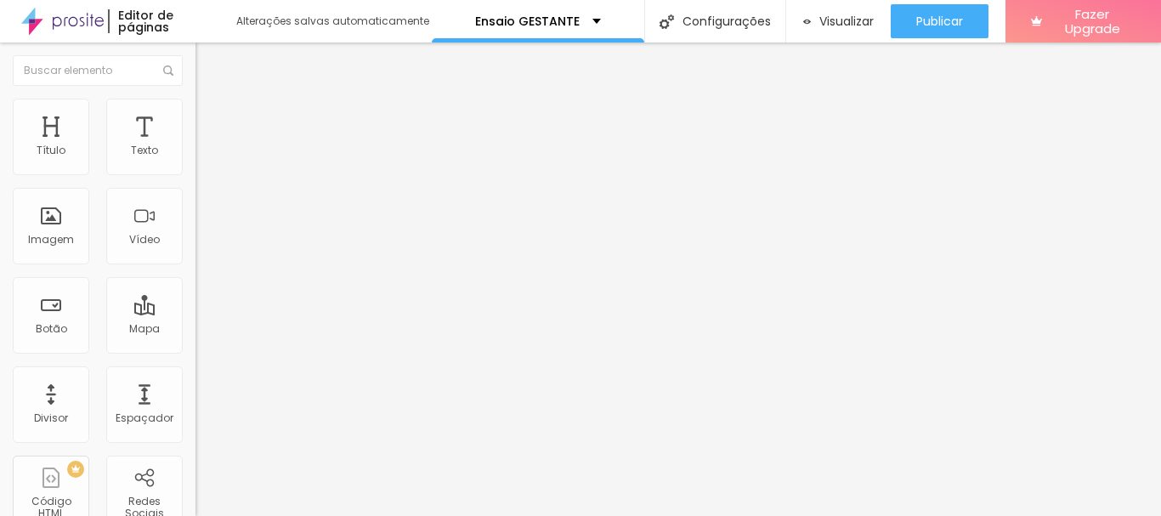
click at [196, 146] on span "Trocar imagem" at bounding box center [242, 139] width 93 height 14
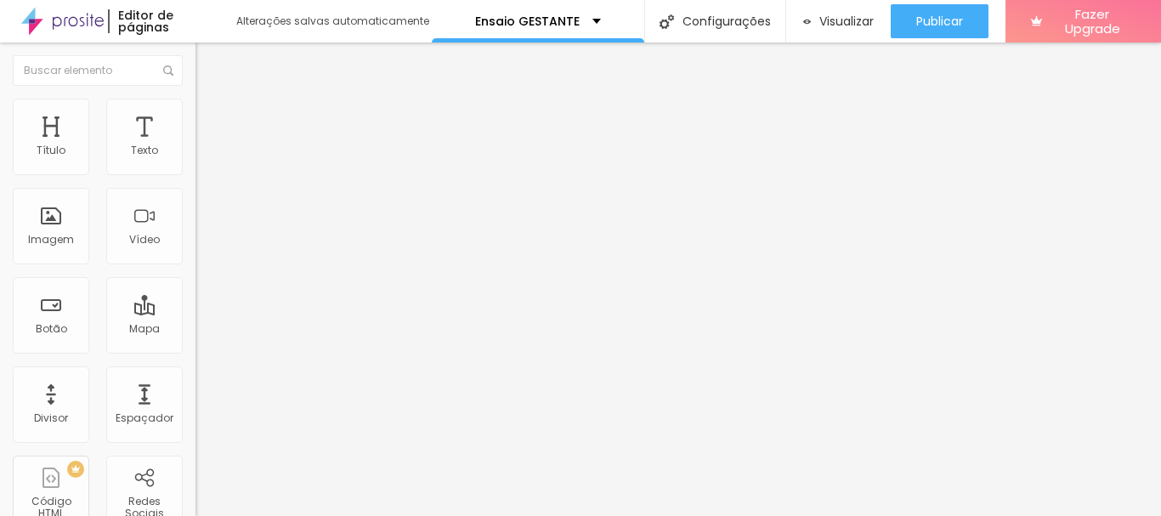
click at [196, 146] on span "Trocar imagem" at bounding box center [242, 139] width 93 height 14
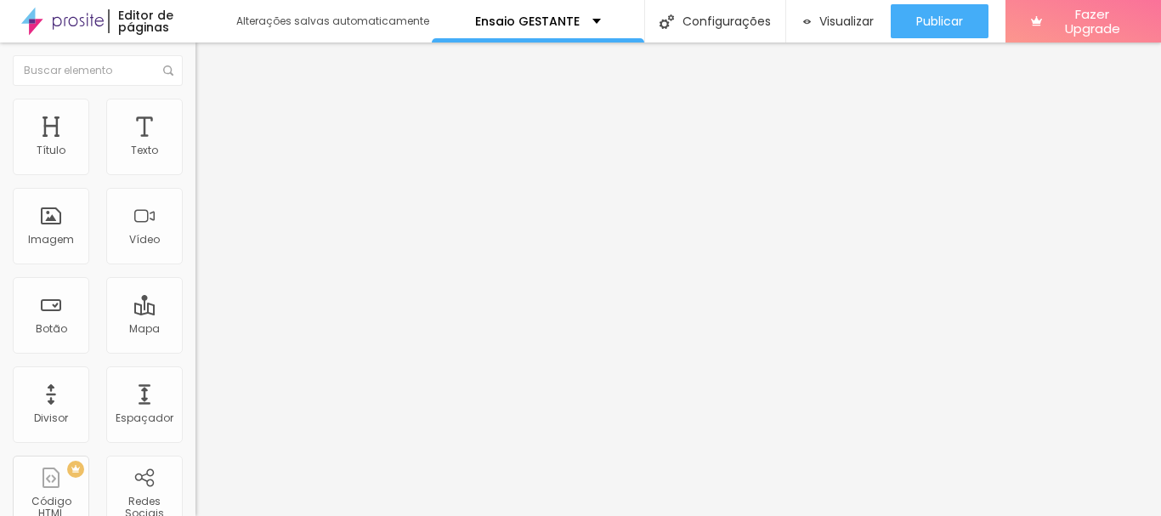
scroll to position [368, 0]
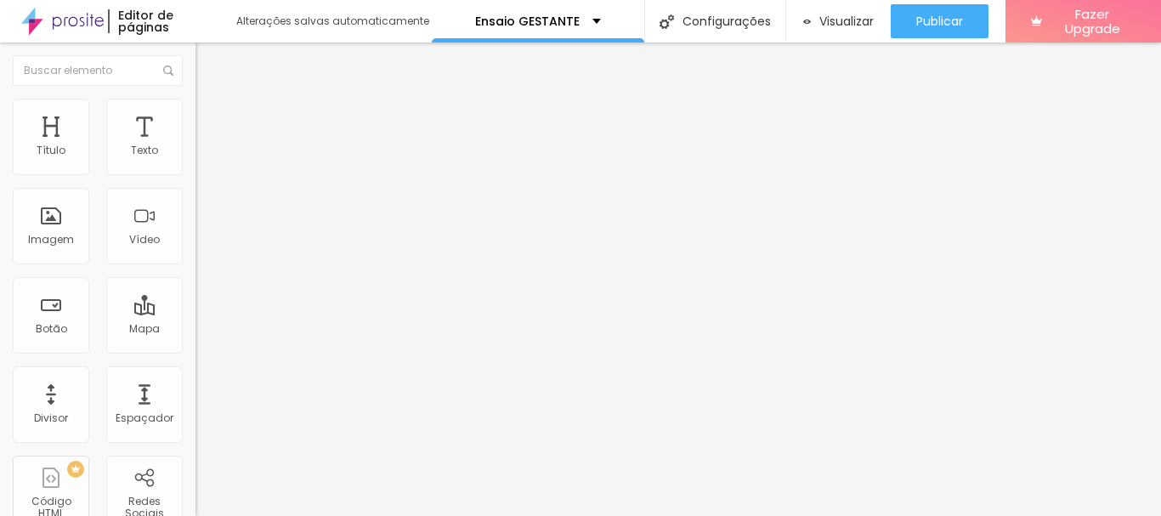
click at [196, 146] on span "Trocar imagem" at bounding box center [242, 139] width 93 height 14
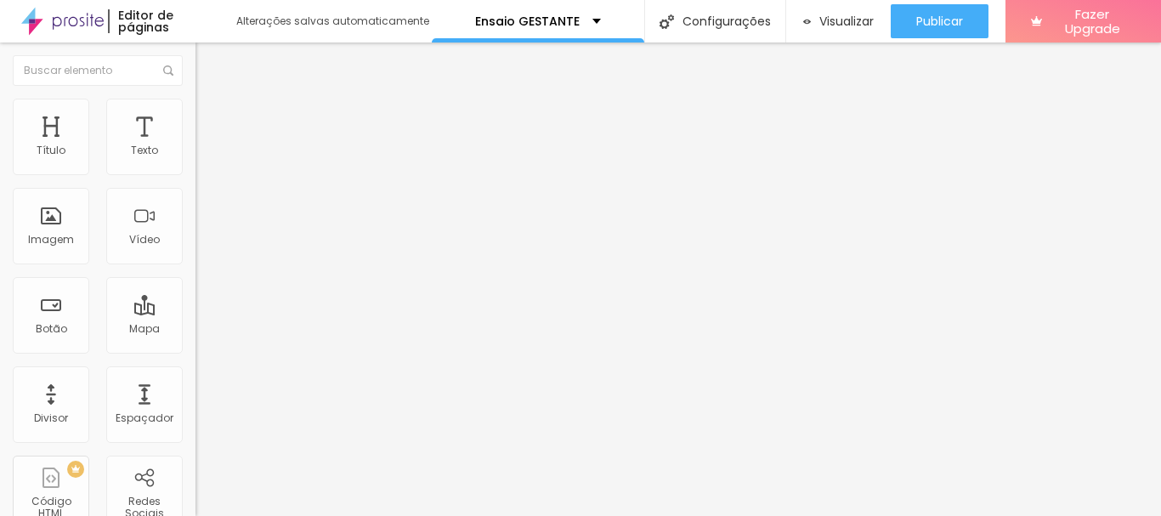
click at [196, 146] on span "Trocar imagem" at bounding box center [242, 139] width 93 height 14
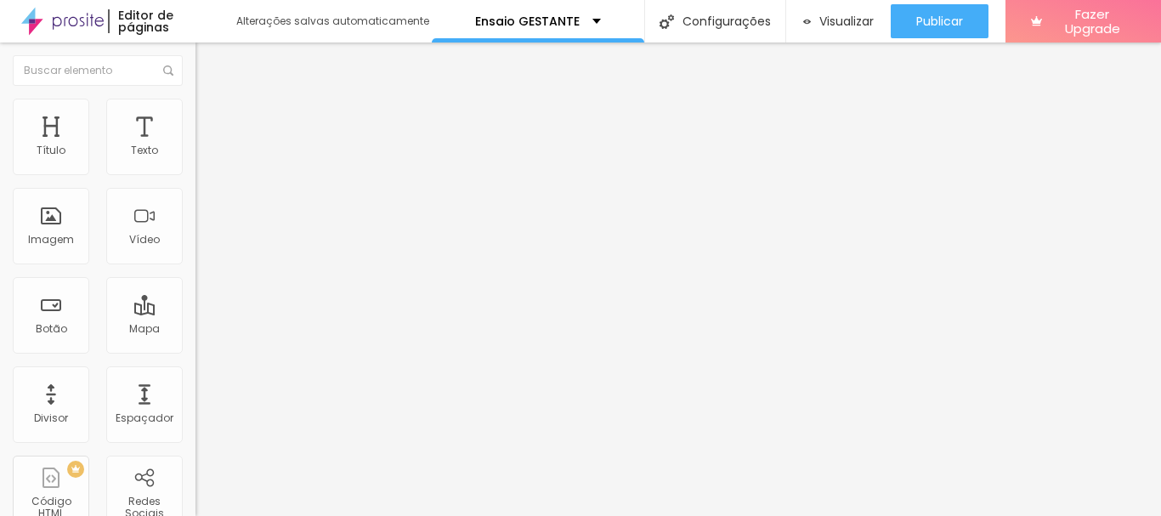
click at [196, 107] on img at bounding box center [203, 106] width 15 height 15
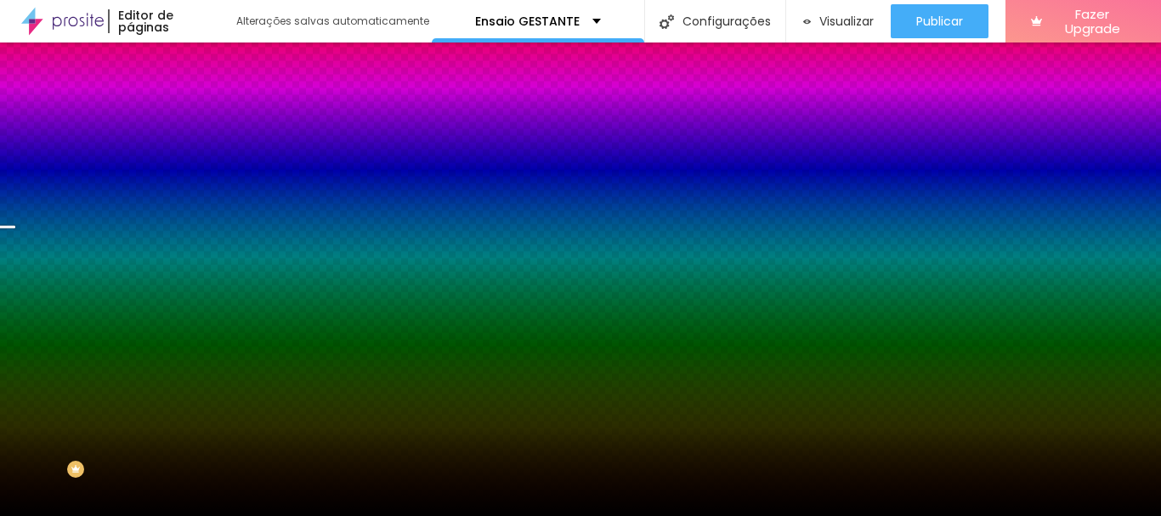
click at [196, 156] on span "Trocar imagem" at bounding box center [242, 149] width 93 height 14
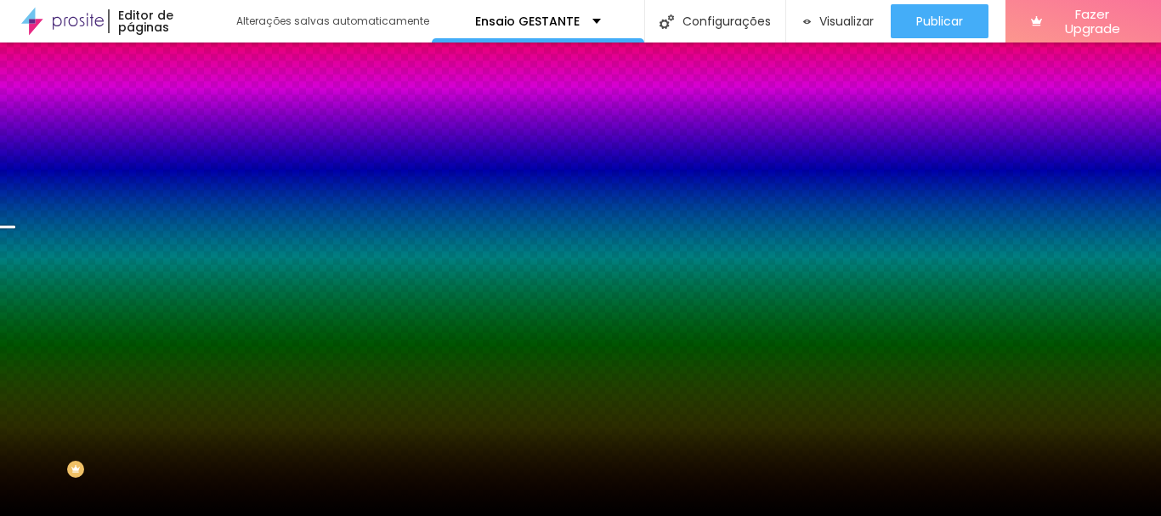
click at [196, 156] on span "Trocar imagem" at bounding box center [242, 149] width 93 height 14
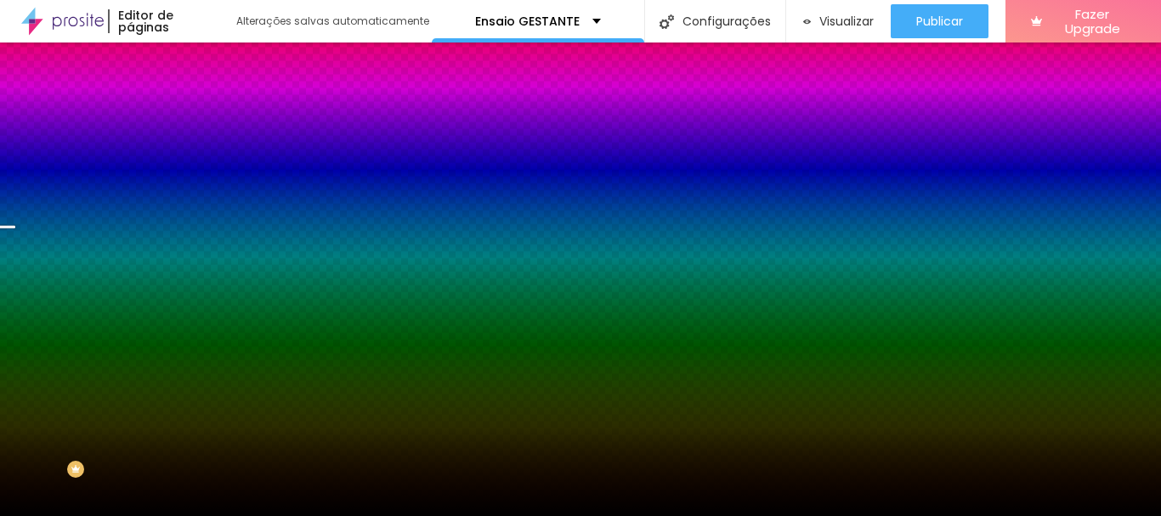
click at [196, 156] on span "Trocar imagem" at bounding box center [242, 149] width 93 height 14
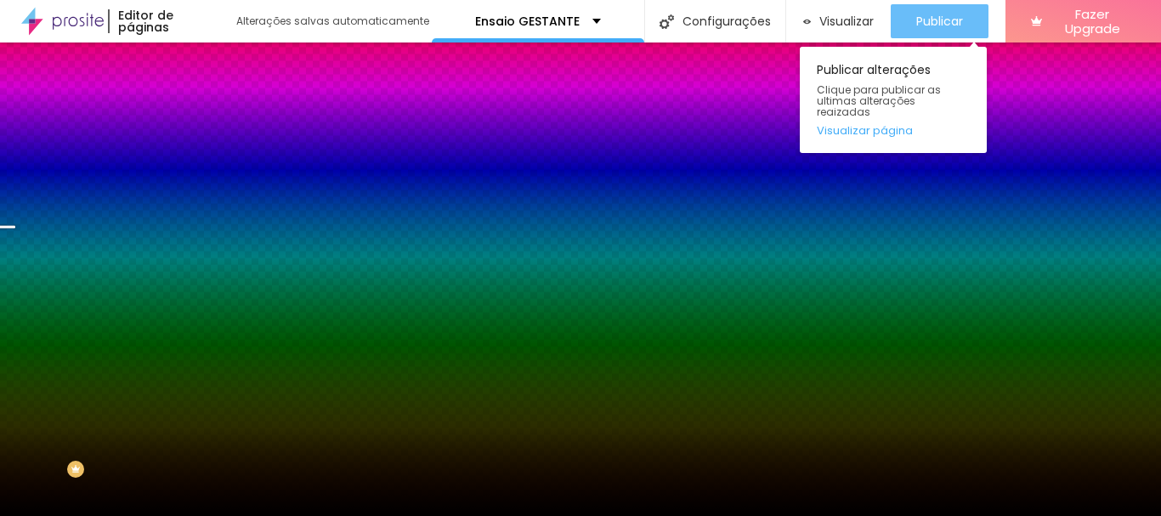
click at [950, 25] on span "Publicar" at bounding box center [939, 21] width 47 height 14
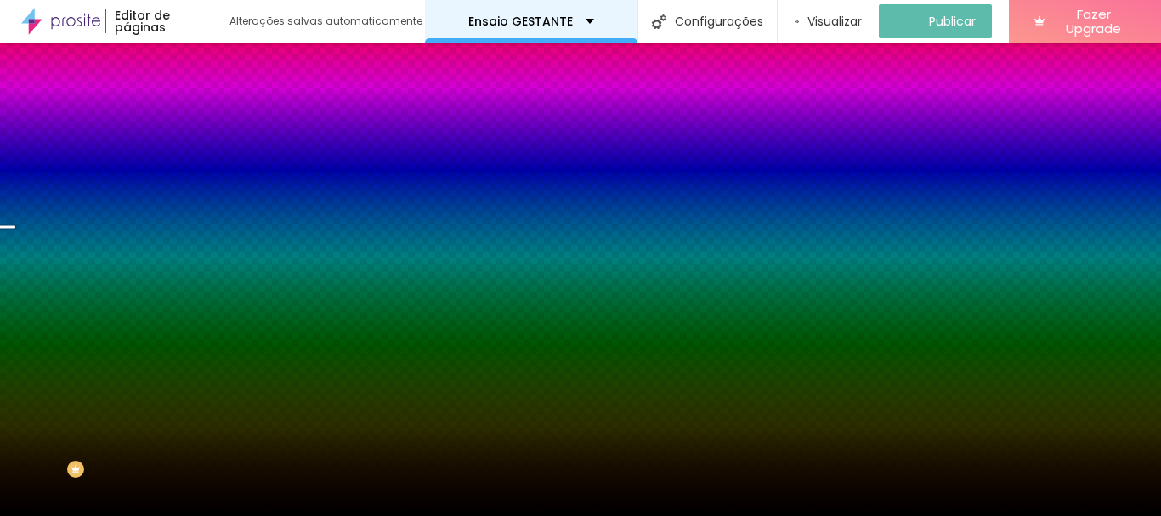
click at [566, 9] on div "Ensaio GESTANTE" at bounding box center [531, 21] width 213 height 43
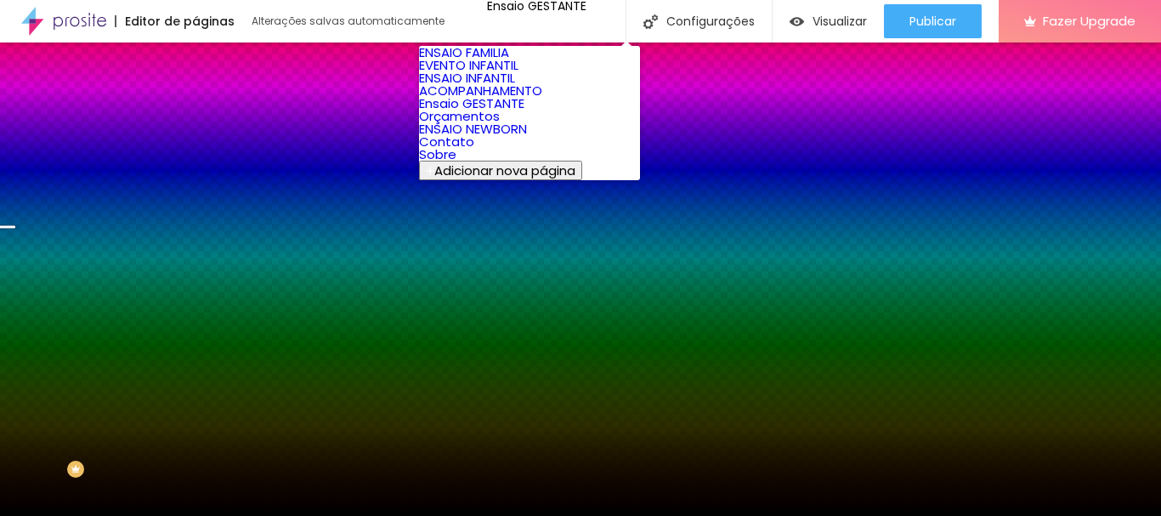
scroll to position [60, 0]
click at [527, 138] on link "ENSAIO NEWBORN" at bounding box center [473, 129] width 108 height 18
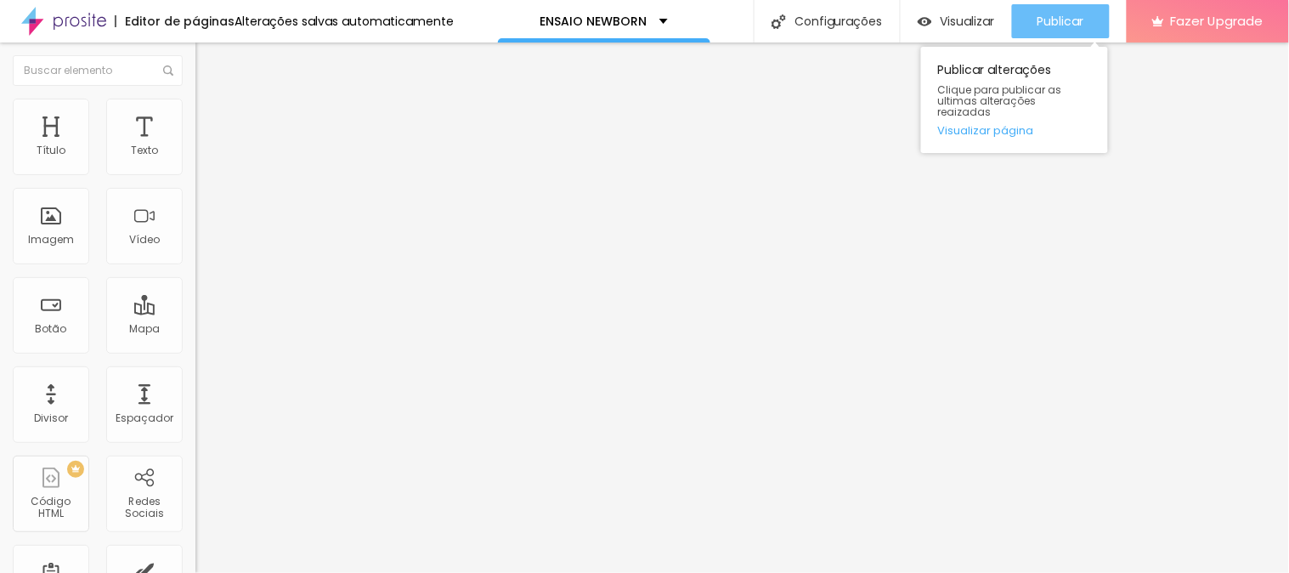
click at [1057, 17] on span "Publicar" at bounding box center [1061, 21] width 47 height 14
click at [1057, 28] on div "Publicar" at bounding box center [1061, 21] width 47 height 34
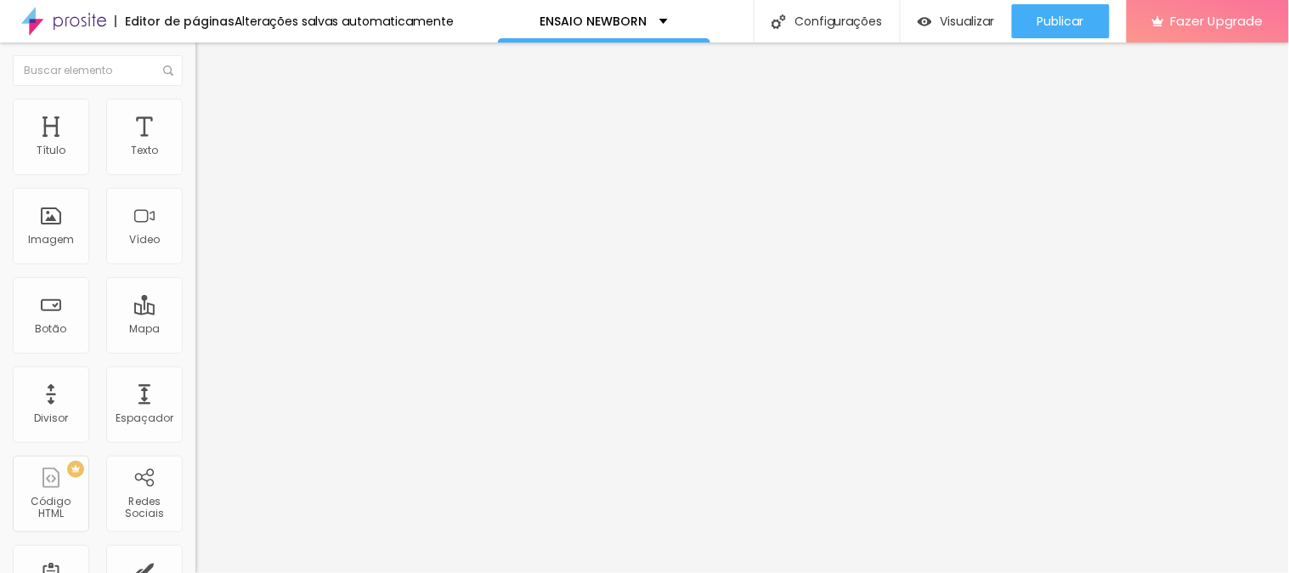
click at [196, 146] on span "Trocar imagem" at bounding box center [242, 139] width 93 height 14
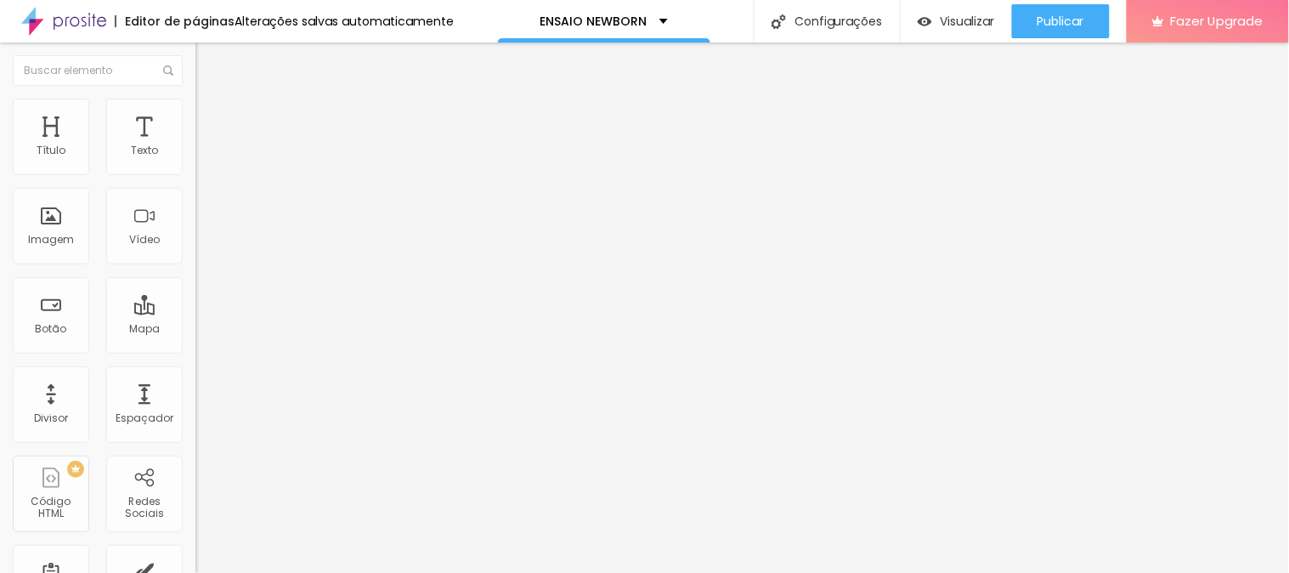
click at [196, 146] on span "Trocar imagem" at bounding box center [242, 139] width 93 height 14
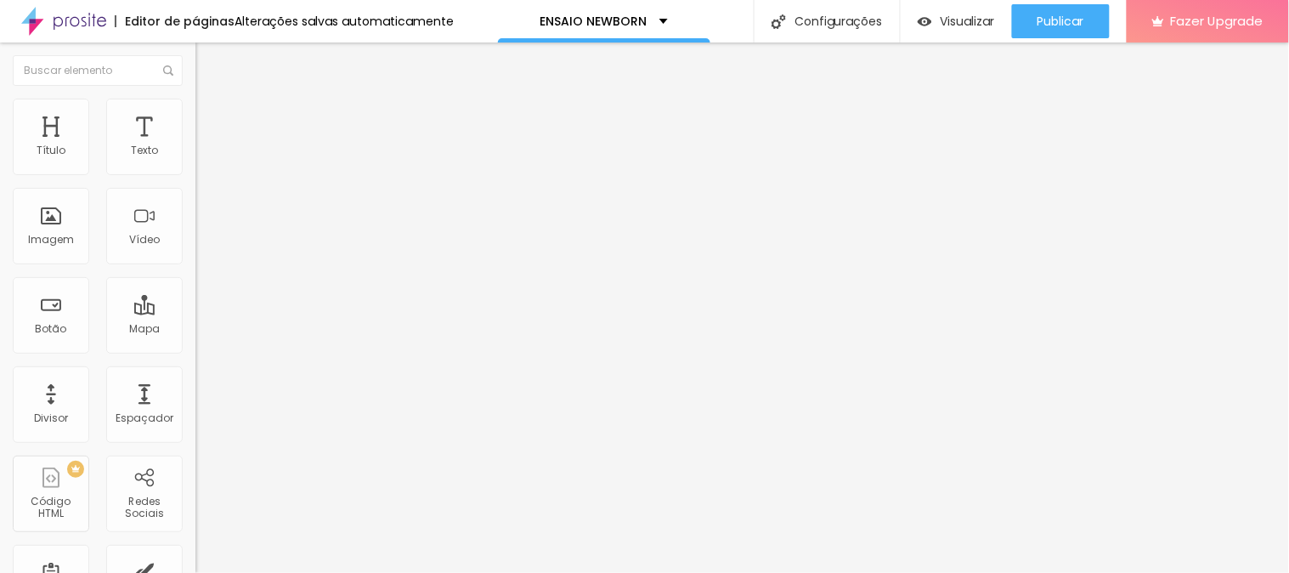
click at [196, 146] on span "Trocar imagem" at bounding box center [242, 139] width 93 height 14
drag, startPoint x: 1012, startPoint y: 242, endPoint x: 1029, endPoint y: 228, distance: 22.3
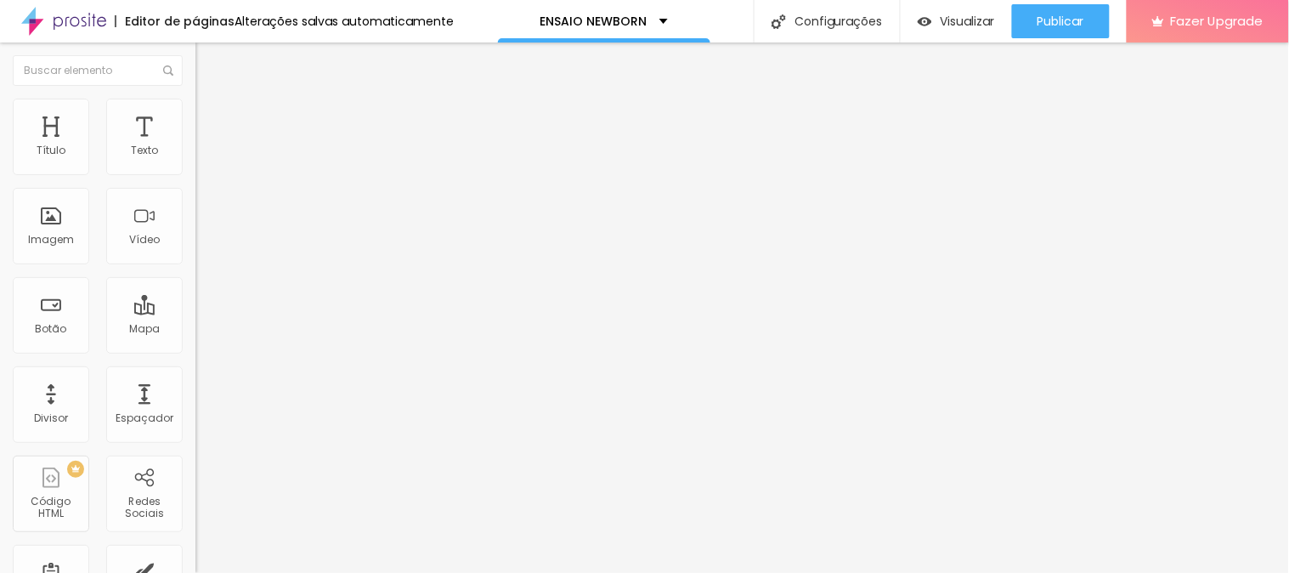
click at [196, 146] on span "Trocar imagem" at bounding box center [242, 139] width 93 height 14
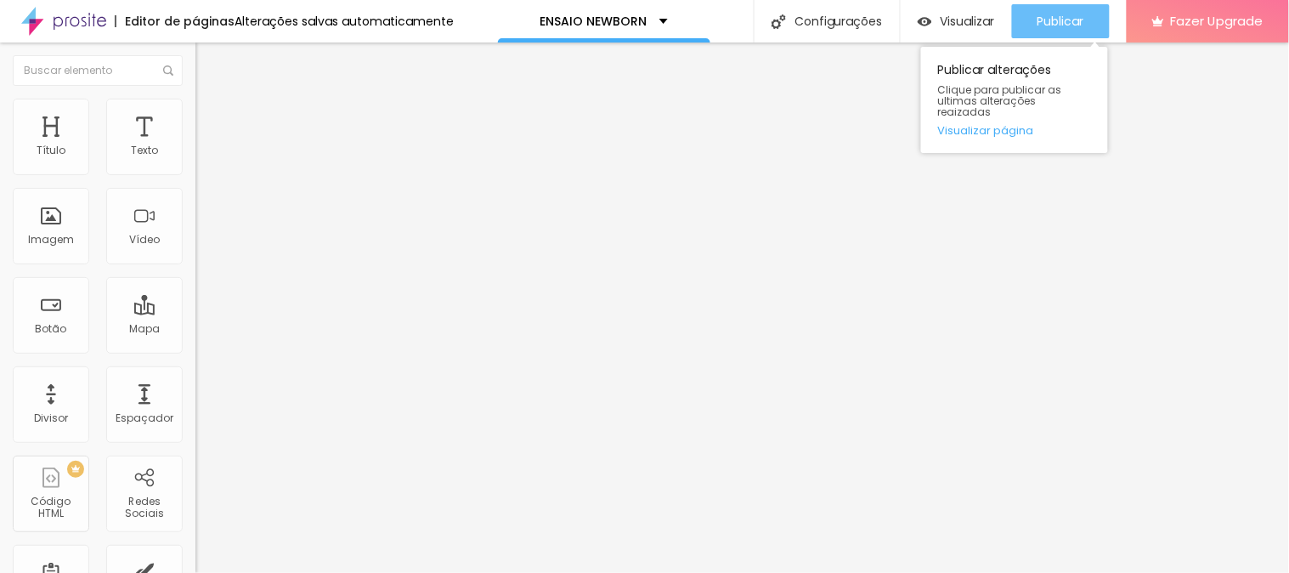
click at [1047, 31] on div "Publicar" at bounding box center [1061, 21] width 47 height 34
click at [1072, 14] on span "Publicar" at bounding box center [1061, 21] width 47 height 14
